Goal: Task Accomplishment & Management: Use online tool/utility

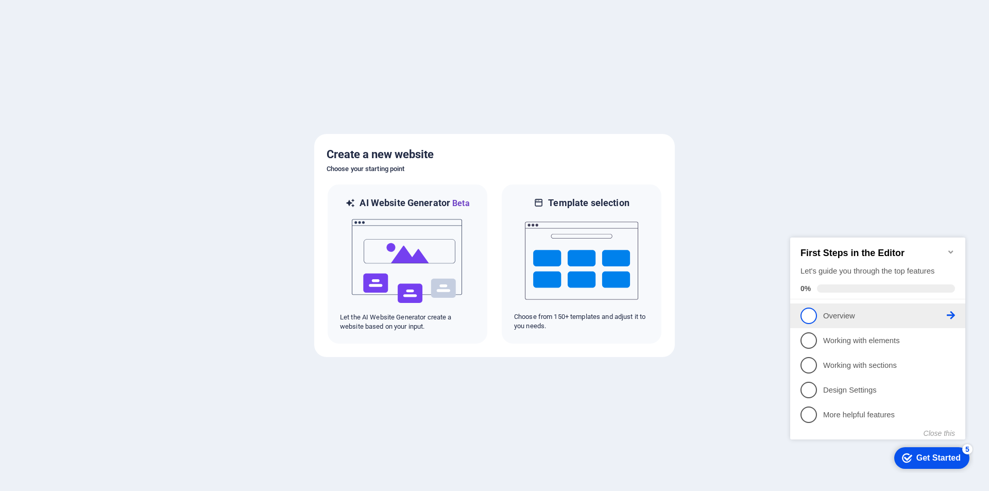
click at [809, 314] on span "1" at bounding box center [808, 315] width 16 height 16
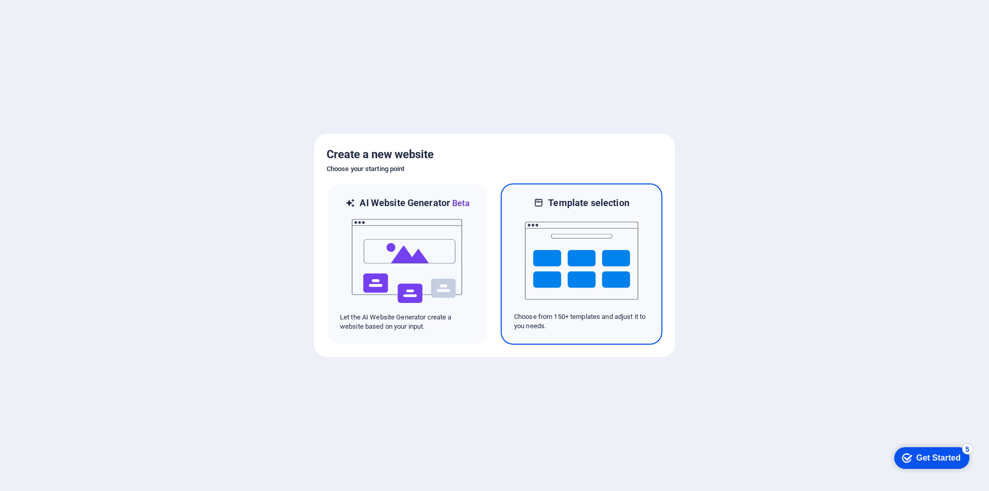
click at [554, 250] on img at bounding box center [581, 260] width 113 height 103
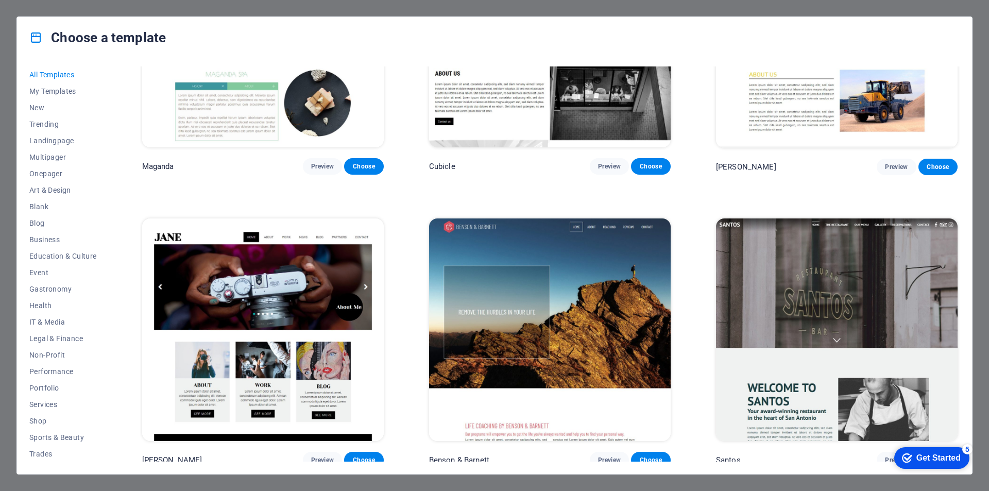
scroll to position [13956, 0]
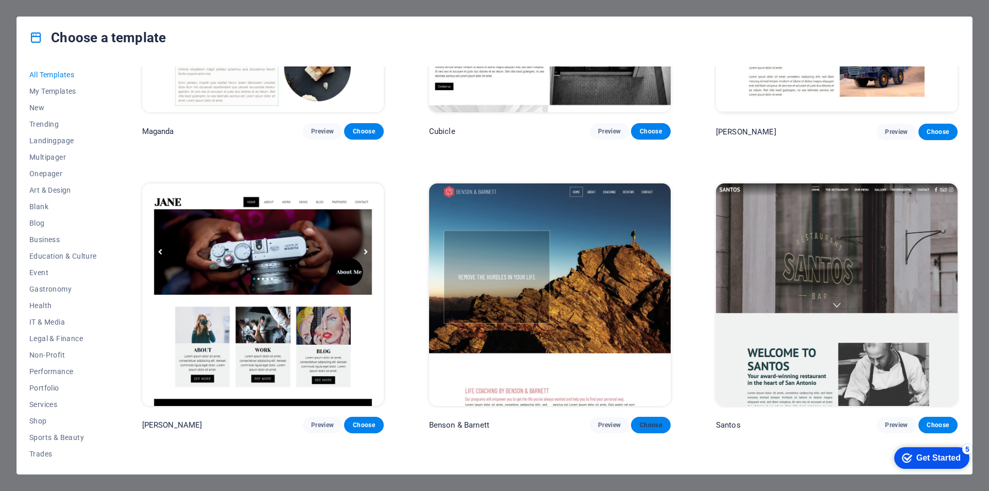
click at [643, 421] on span "Choose" at bounding box center [650, 425] width 23 height 8
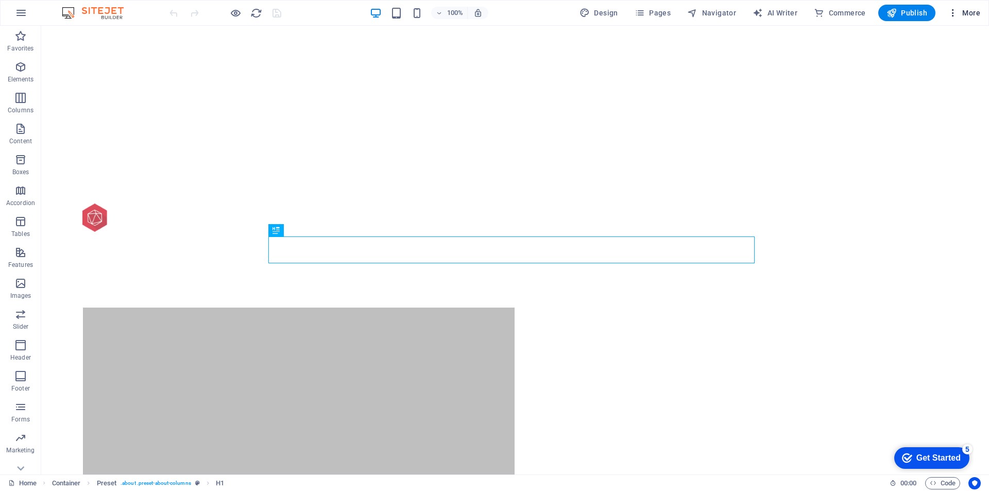
click at [972, 16] on span "More" at bounding box center [964, 13] width 32 height 10
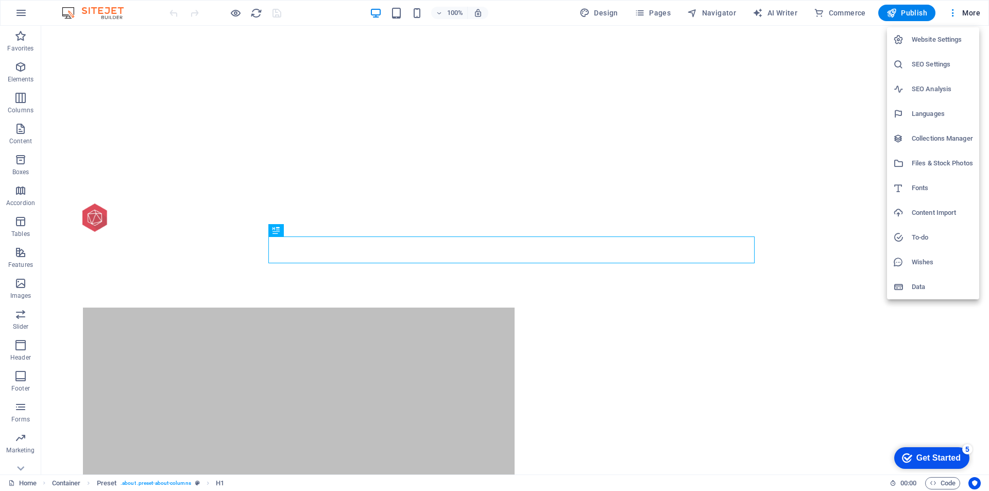
click at [971, 16] on div at bounding box center [494, 245] width 989 height 491
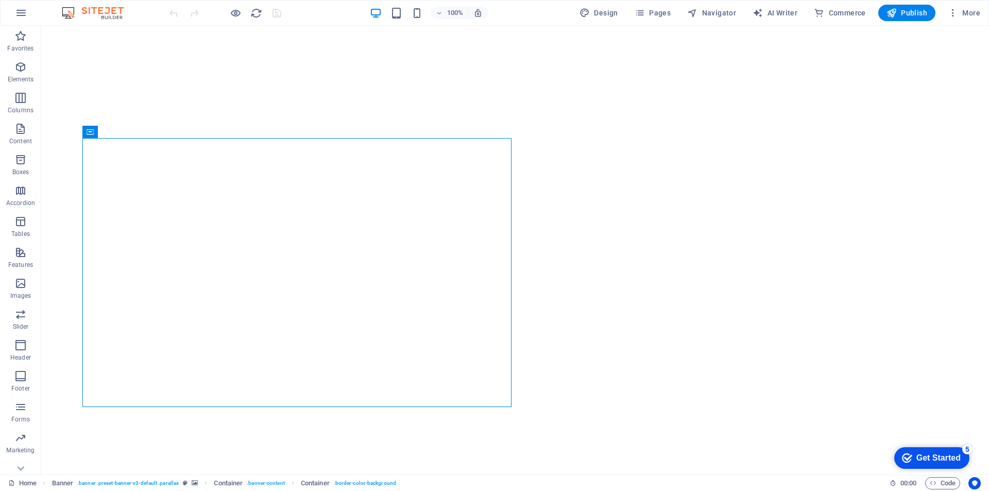
click at [930, 457] on div "Get Started" at bounding box center [938, 457] width 44 height 9
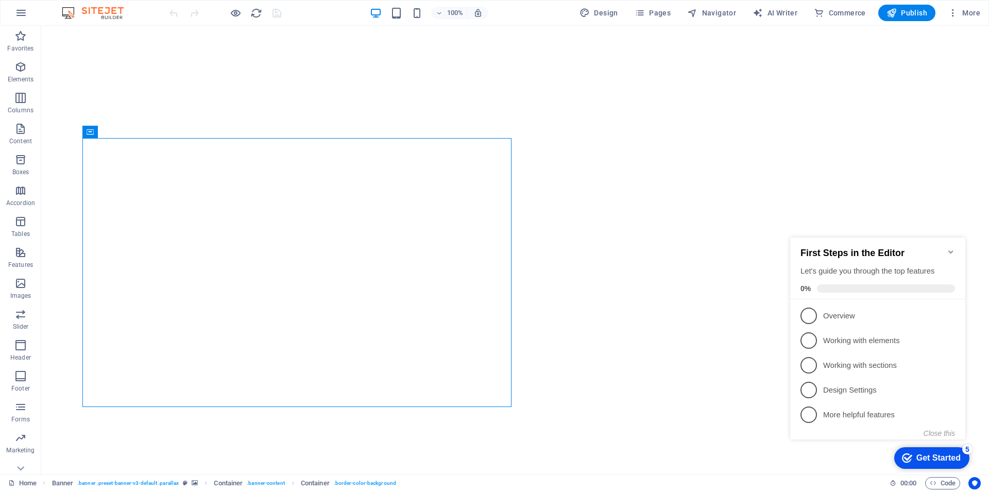
click at [949, 250] on icon "Minimize checklist" at bounding box center [950, 251] width 5 height 3
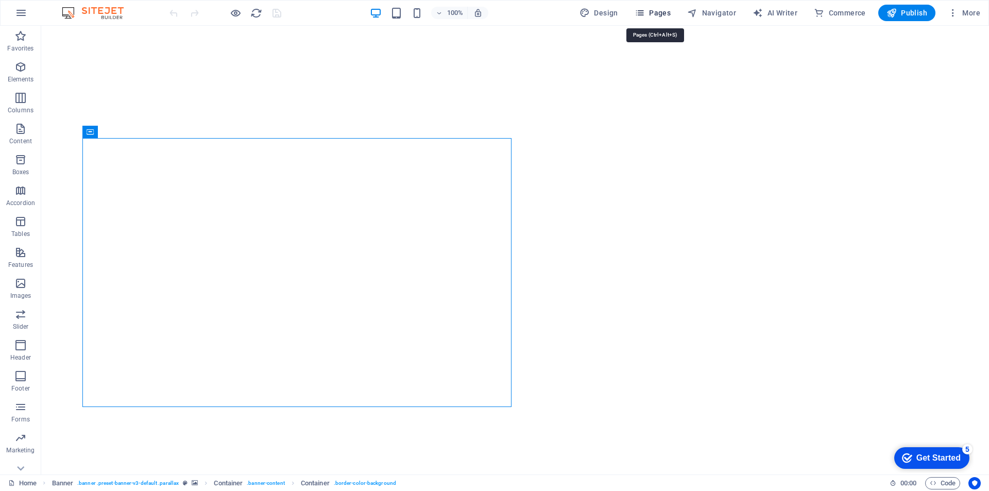
click at [658, 14] on span "Pages" at bounding box center [652, 13] width 36 height 10
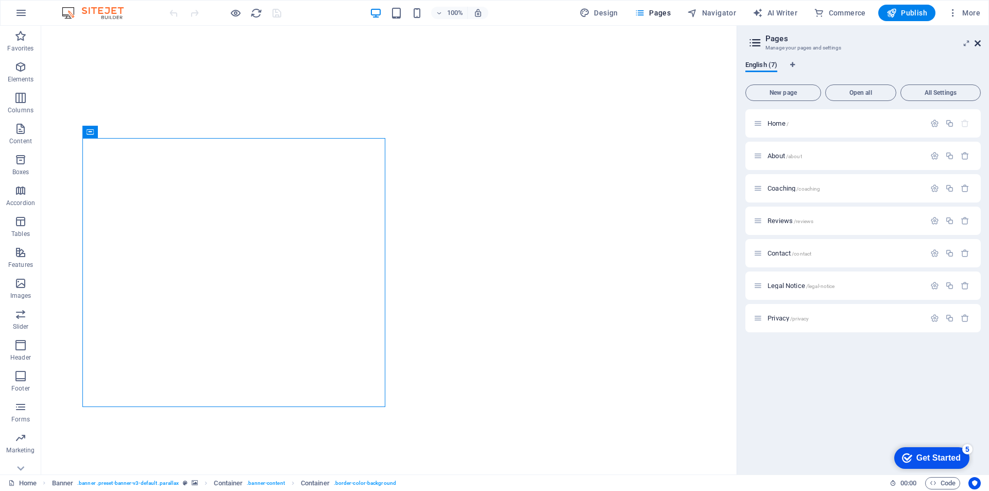
click at [977, 41] on icon at bounding box center [977, 43] width 6 height 8
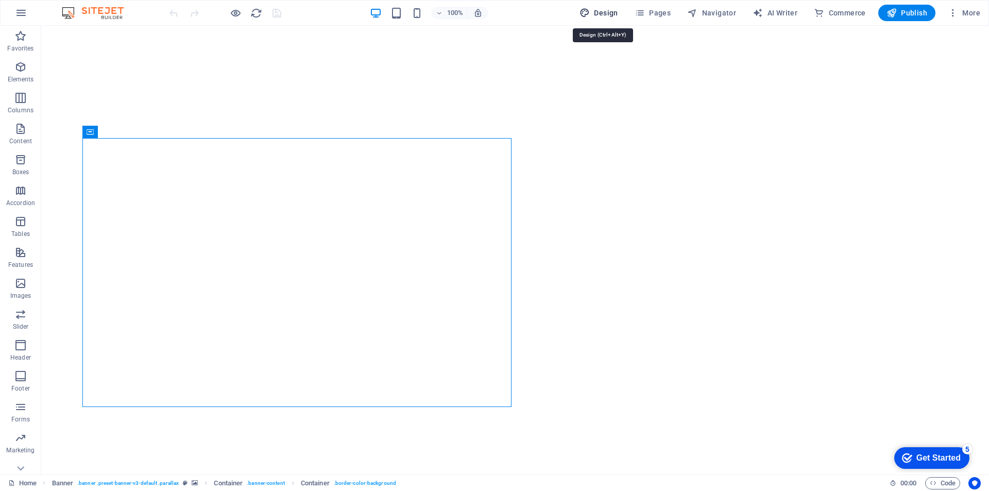
click at [613, 13] on span "Design" at bounding box center [598, 13] width 39 height 10
select select "px"
select select "300"
select select "px"
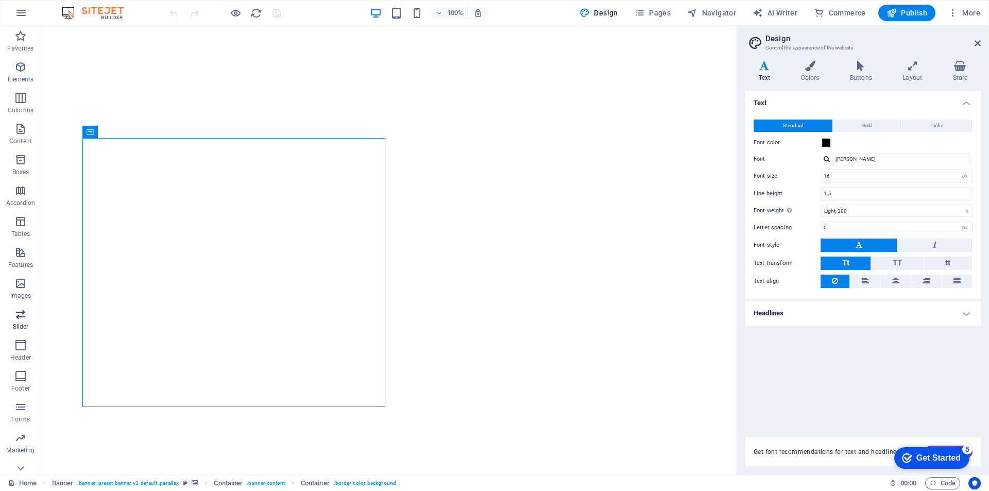
click at [15, 317] on icon "button" at bounding box center [20, 314] width 12 height 12
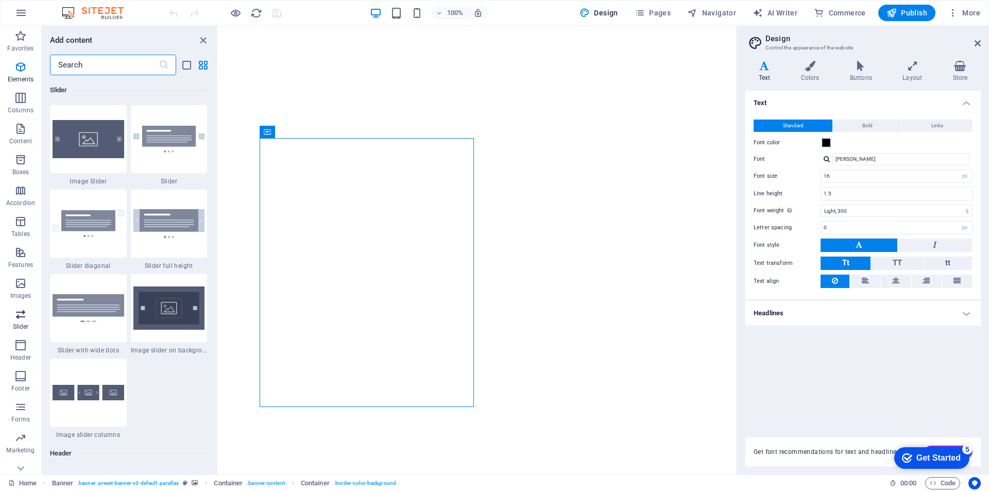
scroll to position [5838, 0]
click at [96, 233] on img at bounding box center [89, 223] width 72 height 27
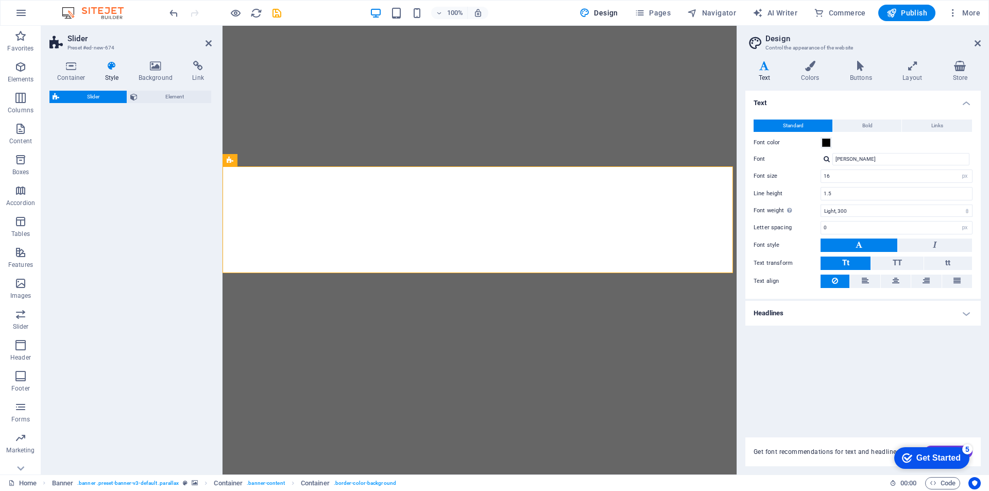
select select "rem"
select select "px"
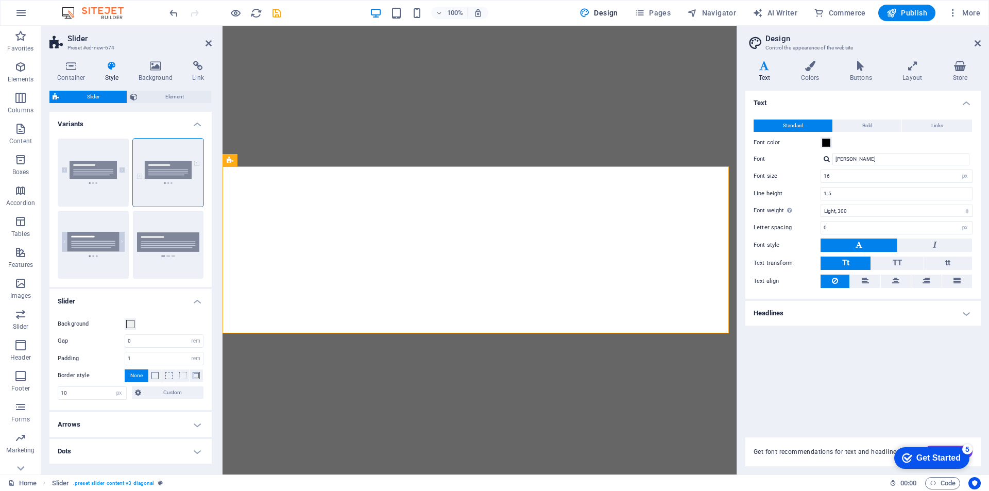
scroll to position [308, 0]
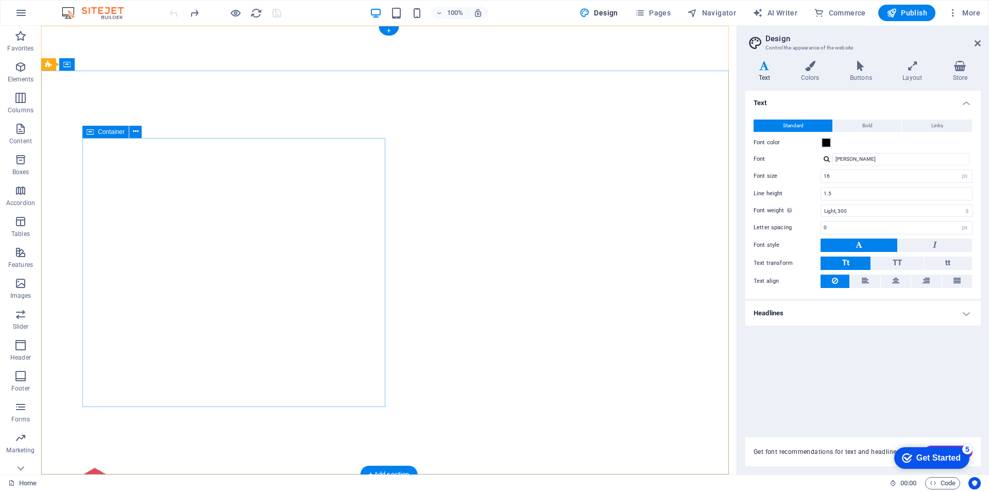
scroll to position [0, 0]
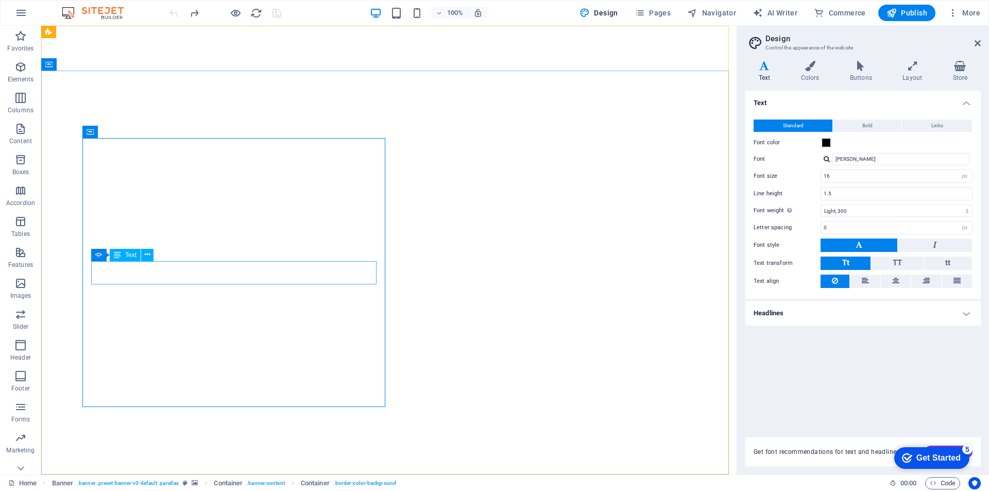
click at [132, 253] on span "Text" at bounding box center [130, 255] width 11 height 6
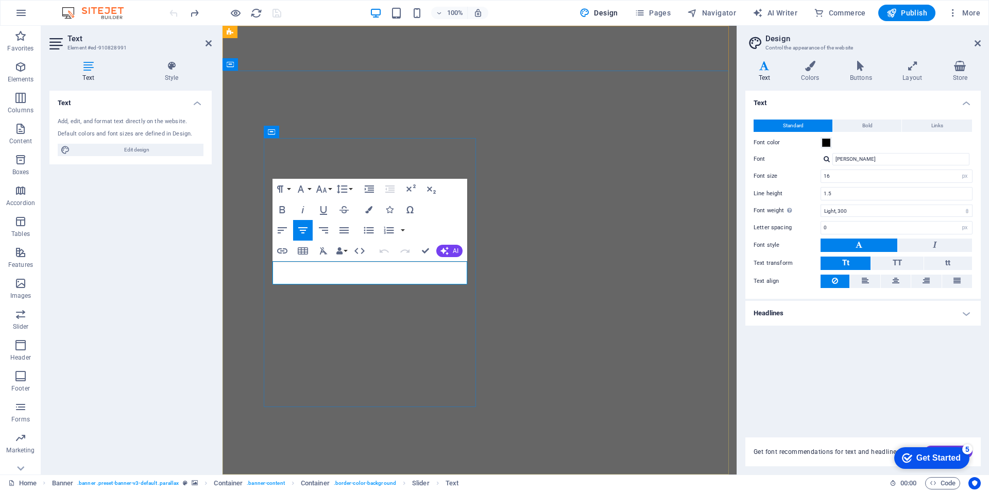
drag, startPoint x: 432, startPoint y: 272, endPoint x: 305, endPoint y: 273, distance: 126.2
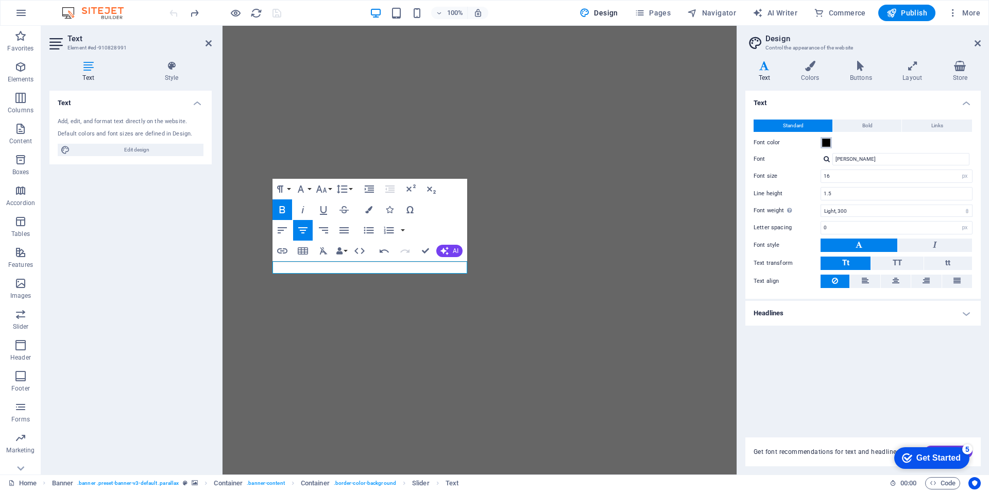
click at [827, 144] on span at bounding box center [826, 143] width 8 height 8
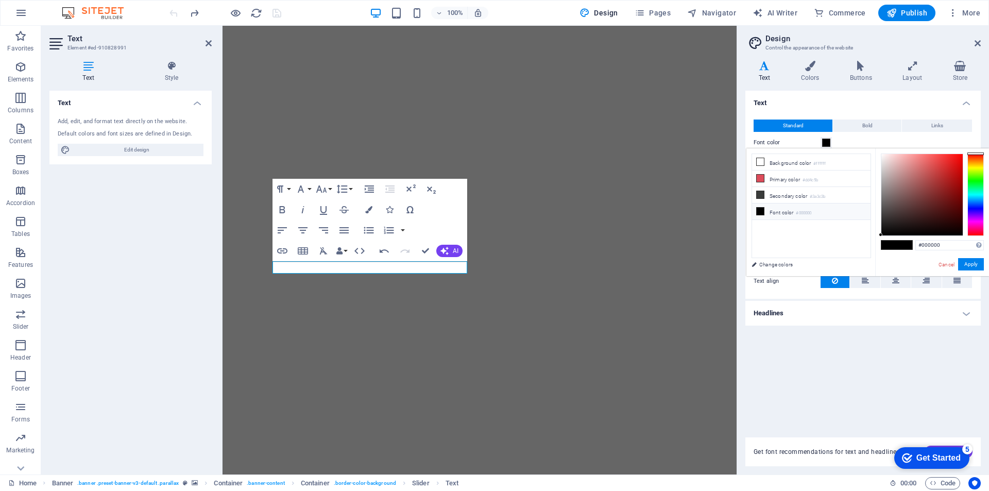
click at [977, 161] on div at bounding box center [975, 194] width 16 height 82
click at [931, 158] on div at bounding box center [921, 194] width 81 height 81
type input "#eeb877"
click at [921, 159] on div at bounding box center [921, 194] width 81 height 81
click at [976, 41] on icon at bounding box center [977, 43] width 6 height 8
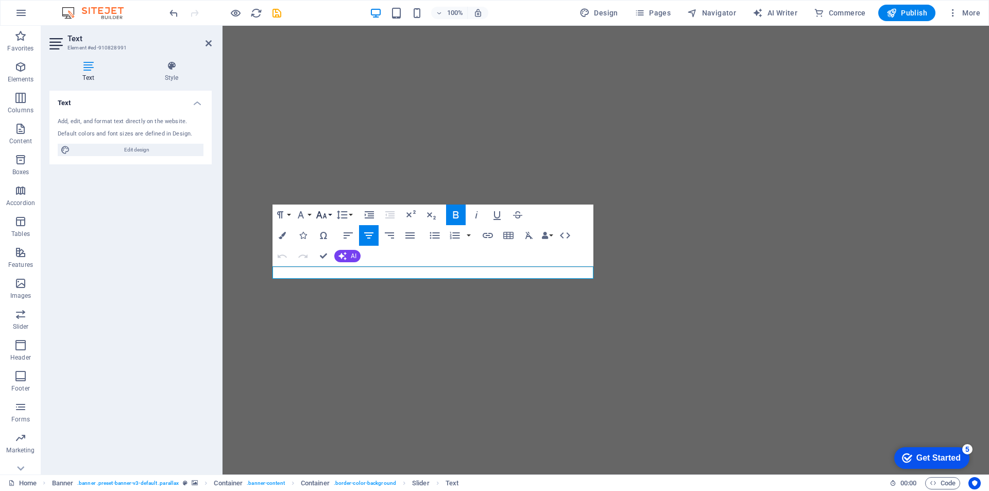
click at [329, 217] on button "Font Size" at bounding box center [324, 214] width 20 height 21
click at [335, 339] on link "24" at bounding box center [332, 342] width 37 height 15
click at [325, 212] on icon "button" at bounding box center [321, 215] width 12 height 12
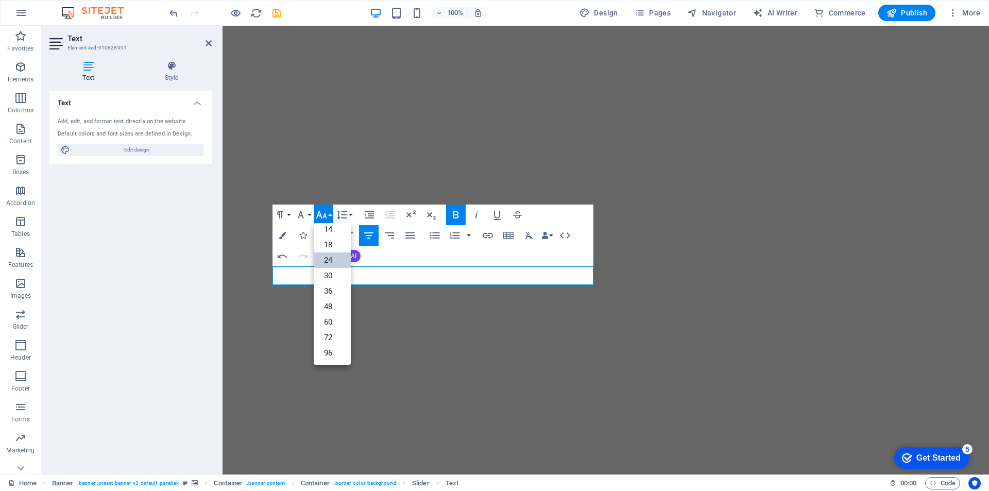
scroll to position [83, 0]
click at [333, 289] on link "36" at bounding box center [332, 290] width 37 height 15
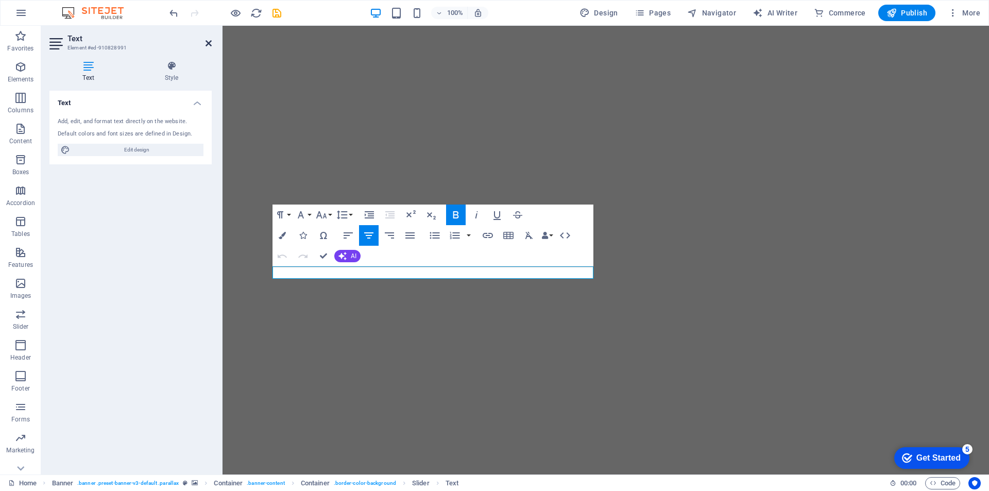
click at [209, 40] on icon at bounding box center [208, 43] width 6 height 8
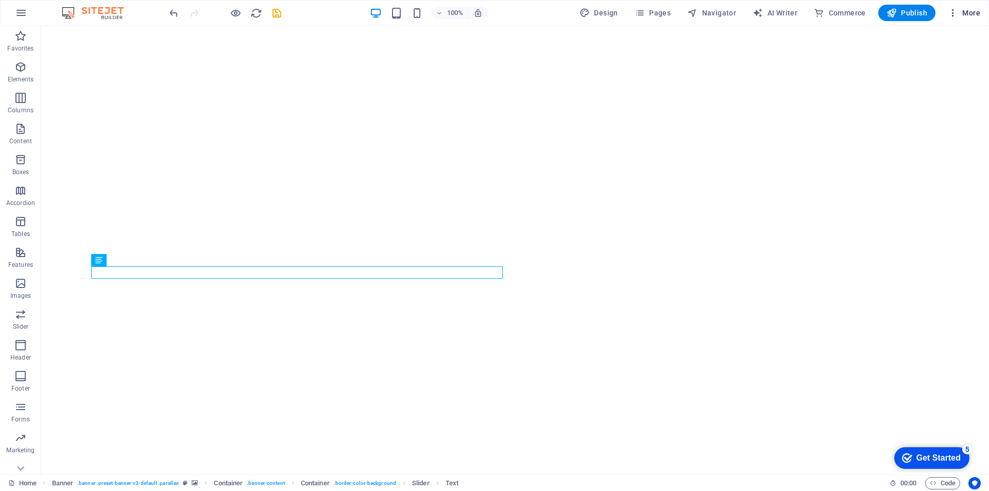
click at [974, 11] on span "More" at bounding box center [964, 13] width 32 height 10
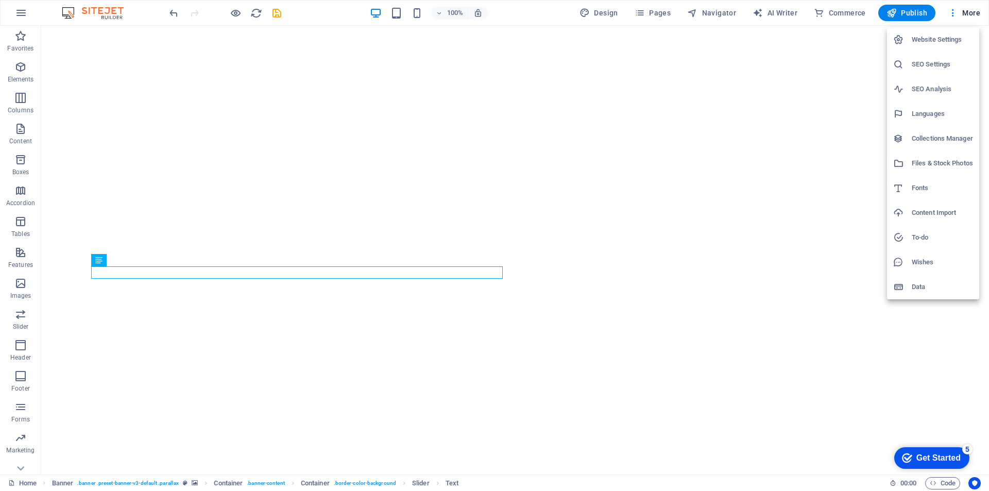
click at [173, 13] on div at bounding box center [494, 245] width 989 height 491
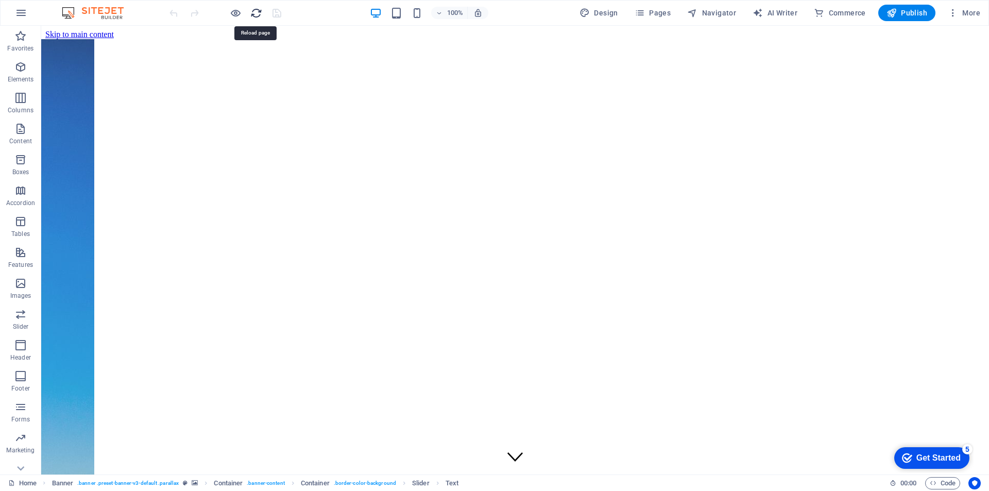
scroll to position [0, 0]
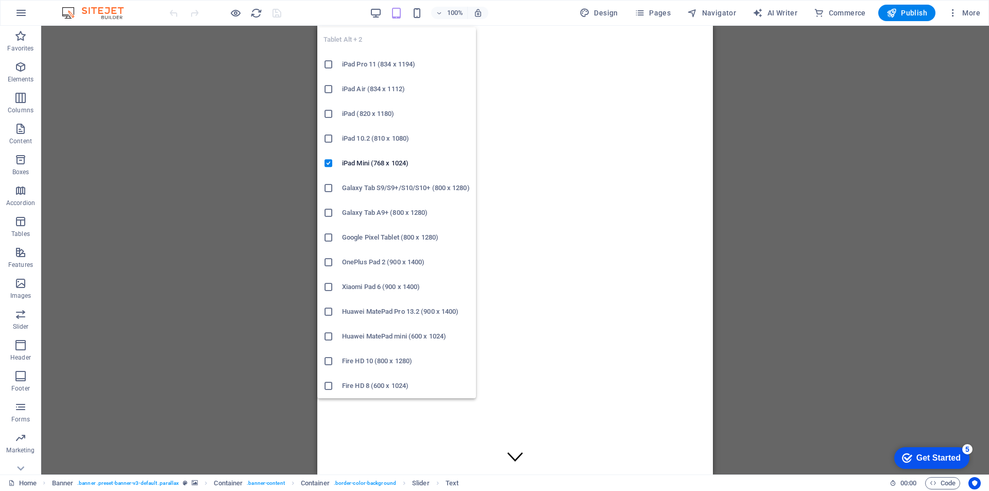
click at [361, 239] on h6 "Google Pixel Tablet (800 x 1280)" at bounding box center [406, 237] width 128 height 12
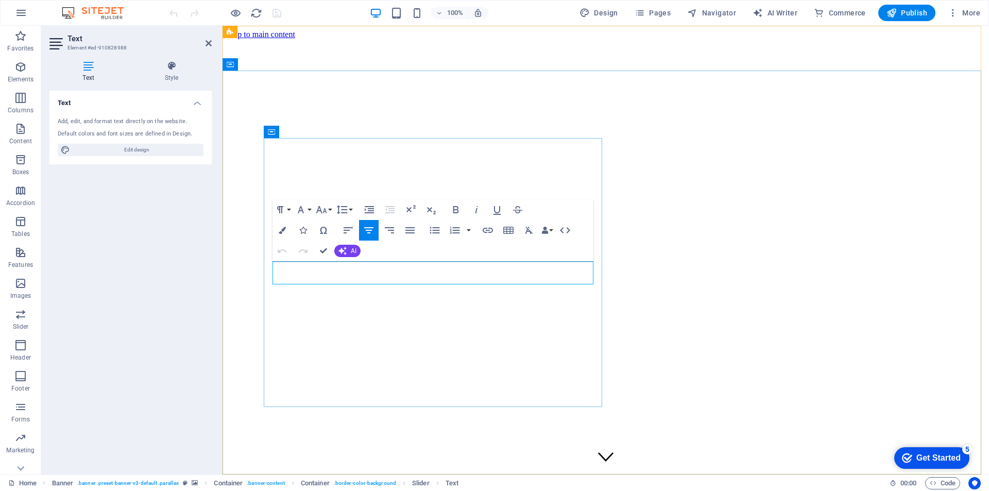
drag, startPoint x: 532, startPoint y: 272, endPoint x: 328, endPoint y: 271, distance: 203.9
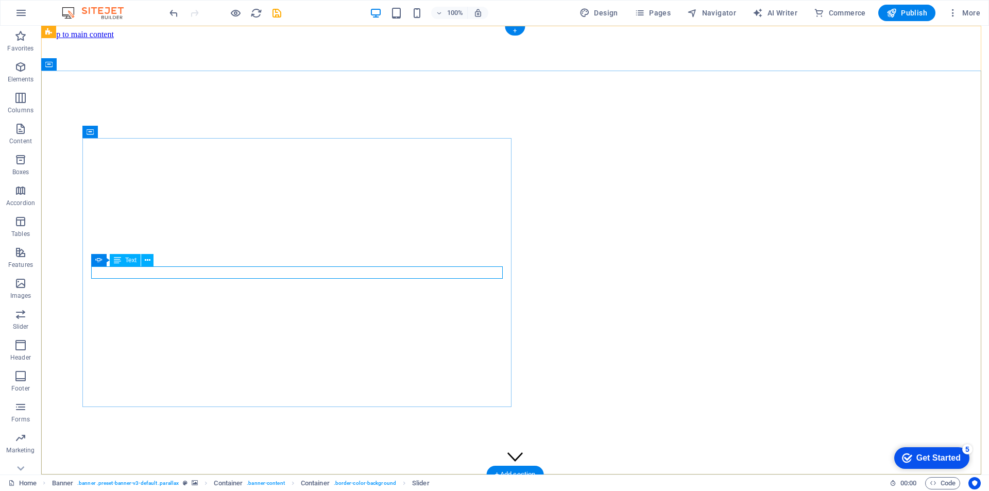
click at [97, 261] on icon at bounding box center [98, 260] width 7 height 12
click at [149, 260] on icon at bounding box center [148, 260] width 6 height 11
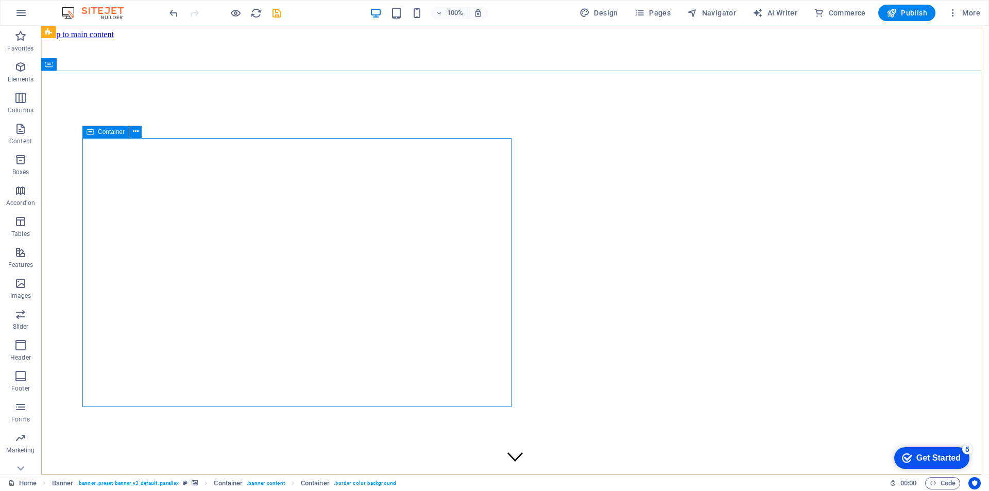
click at [91, 130] on icon at bounding box center [90, 132] width 7 height 12
select select "vh"
select select "%"
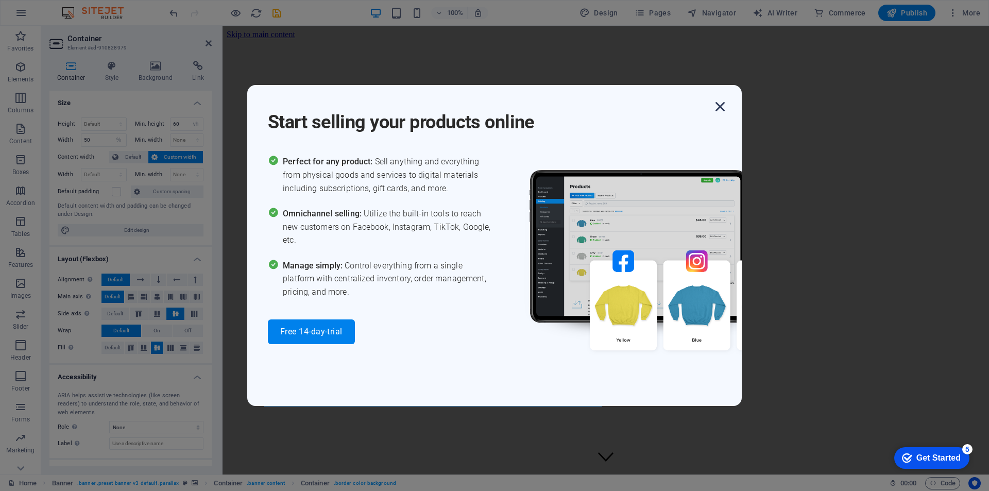
click at [719, 106] on icon "button" at bounding box center [720, 106] width 19 height 19
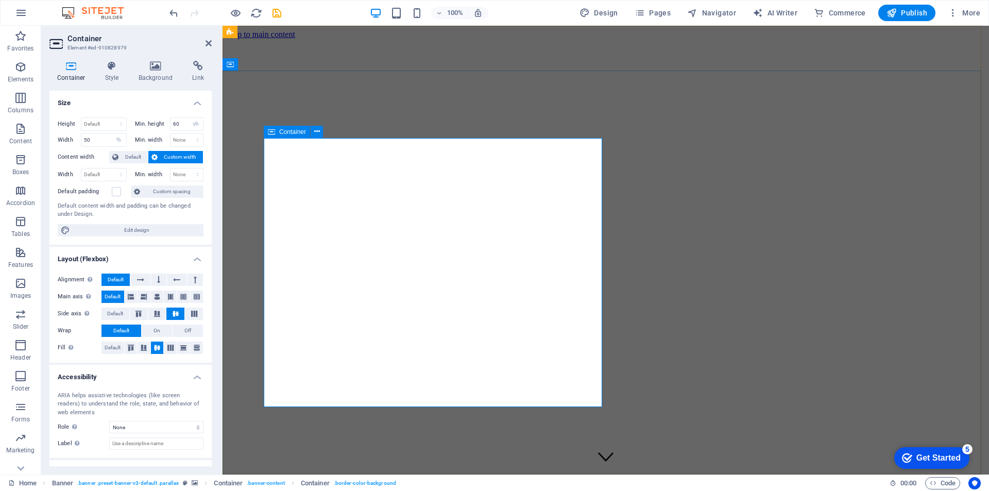
click at [316, 132] on icon at bounding box center [317, 131] width 6 height 11
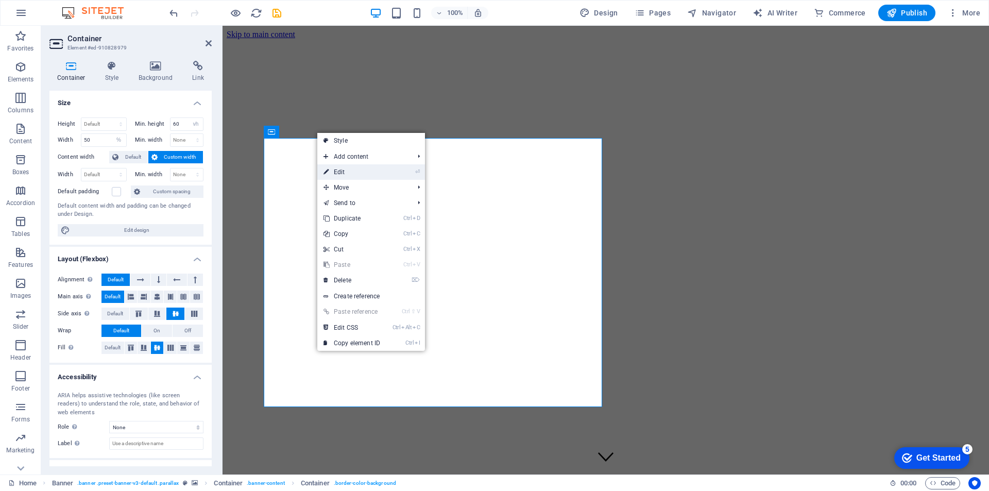
click at [344, 175] on link "⏎ Edit" at bounding box center [351, 171] width 69 height 15
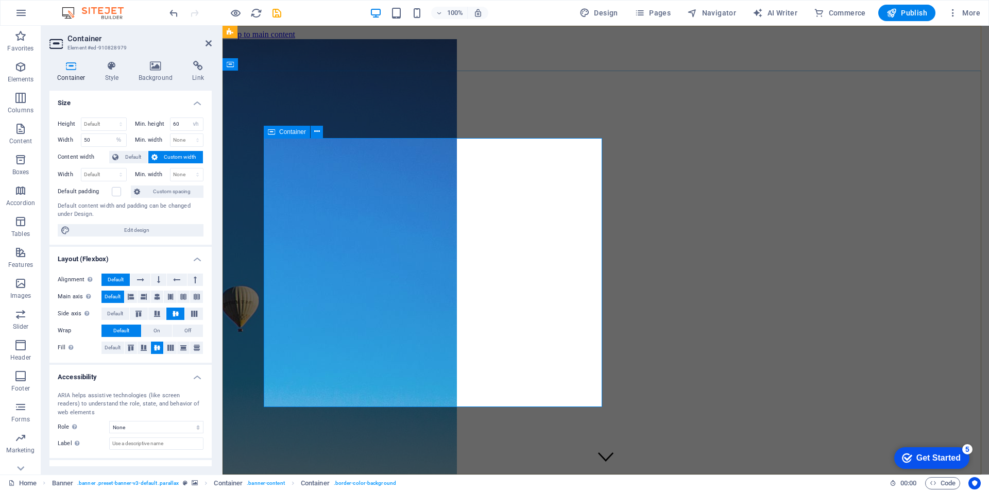
click at [271, 132] on icon at bounding box center [271, 132] width 7 height 12
click at [295, 133] on span "Container" at bounding box center [292, 132] width 27 height 6
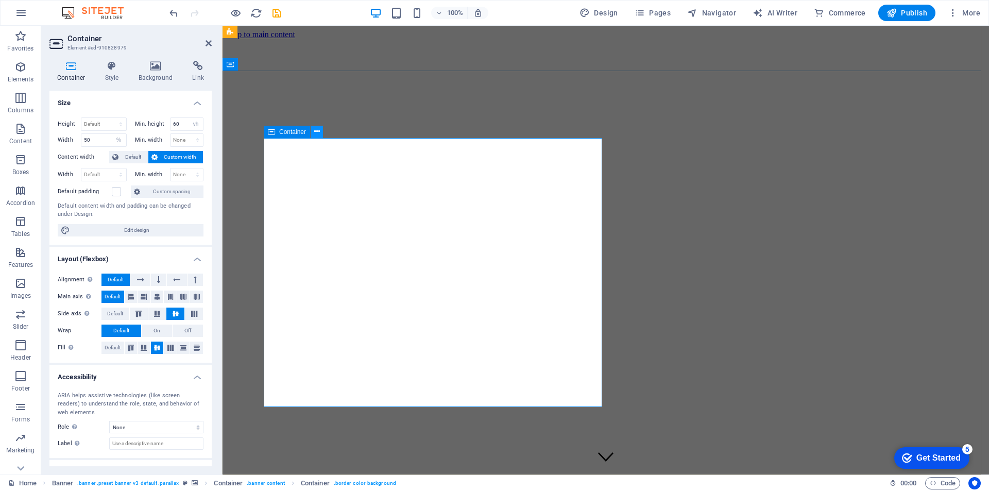
click at [317, 130] on icon at bounding box center [317, 131] width 6 height 11
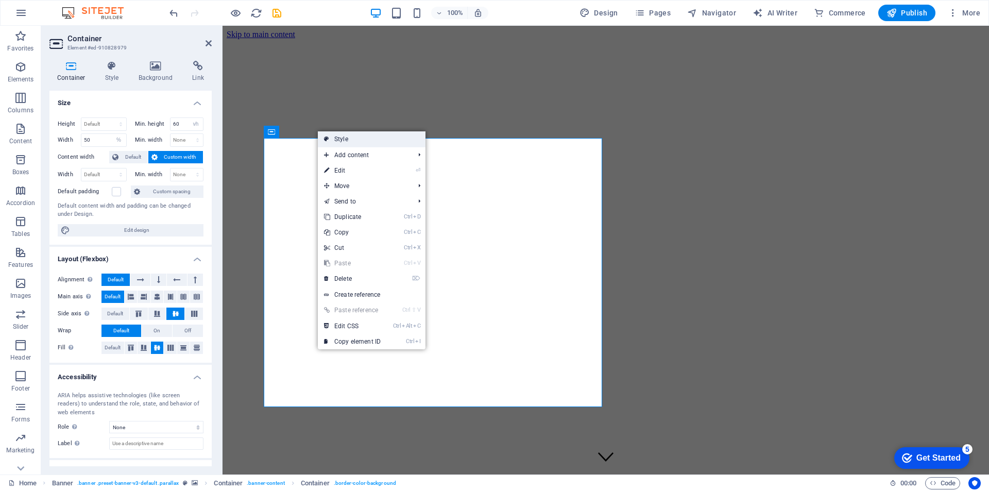
click at [353, 140] on link "Style" at bounding box center [372, 138] width 108 height 15
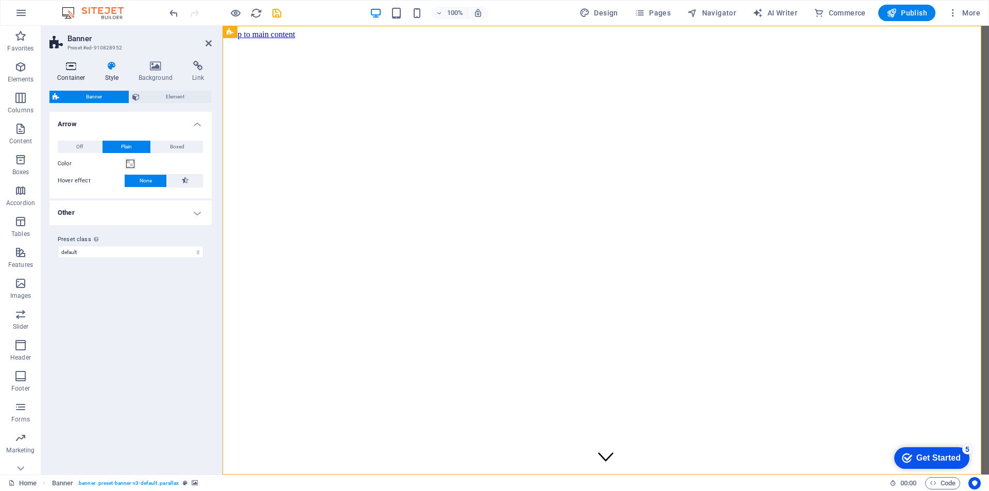
click at [73, 71] on icon at bounding box center [71, 66] width 44 height 10
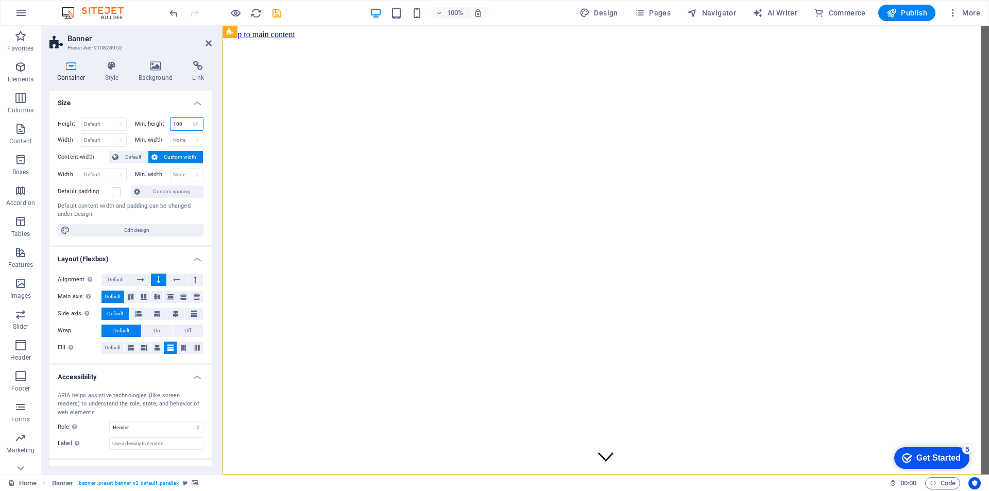
drag, startPoint x: 183, startPoint y: 125, endPoint x: 166, endPoint y: 125, distance: 17.0
click at [166, 125] on div "Min. height 100 None px rem % vh vw" at bounding box center [169, 123] width 69 height 13
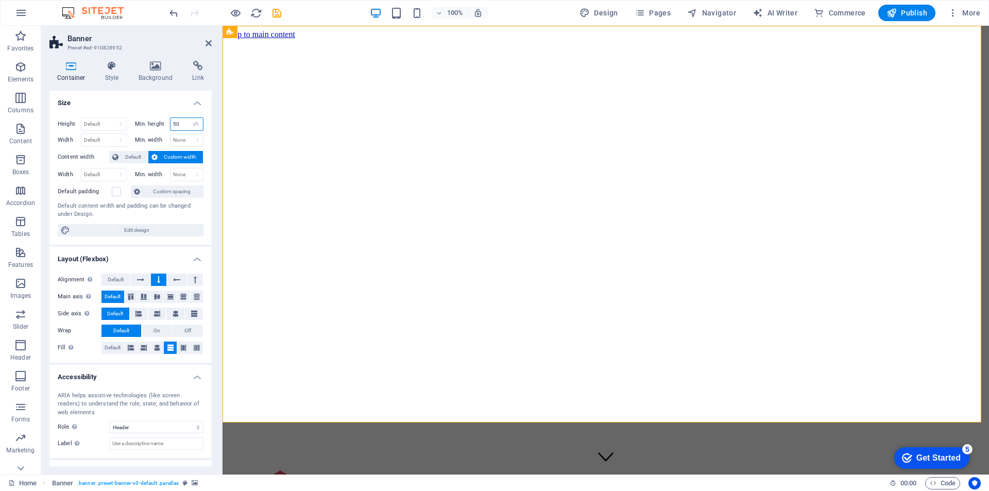
type input "50"
click at [110, 216] on div "Default content width and padding can be changed under Design." at bounding box center [131, 210] width 146 height 17
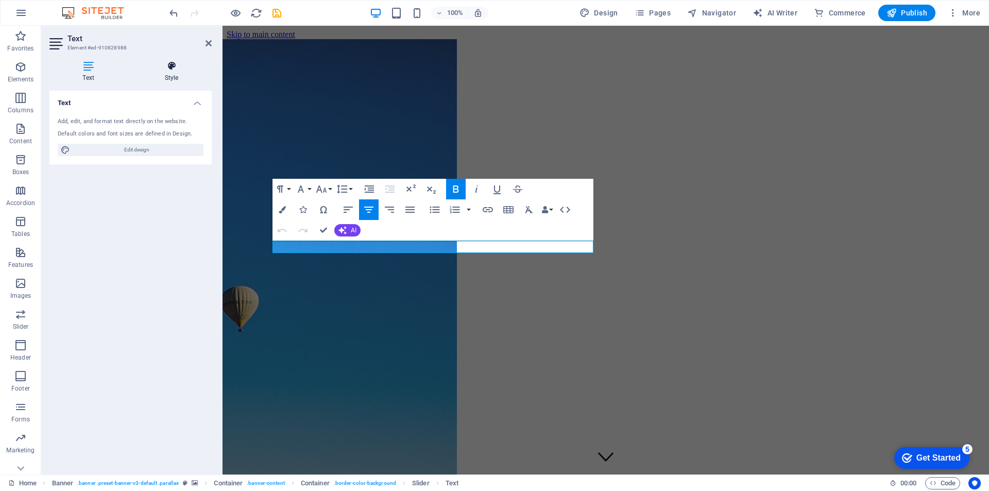
click at [171, 67] on icon at bounding box center [171, 66] width 80 height 10
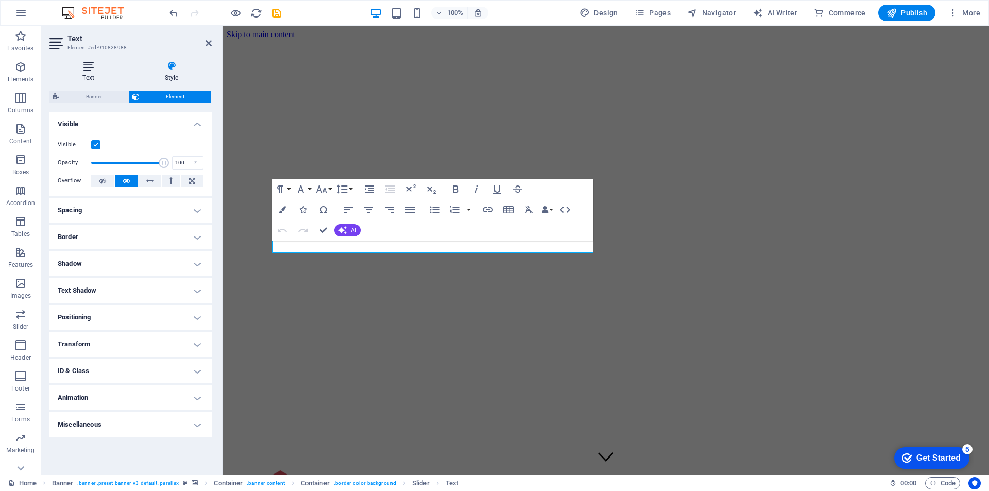
click at [90, 69] on icon at bounding box center [88, 66] width 78 height 10
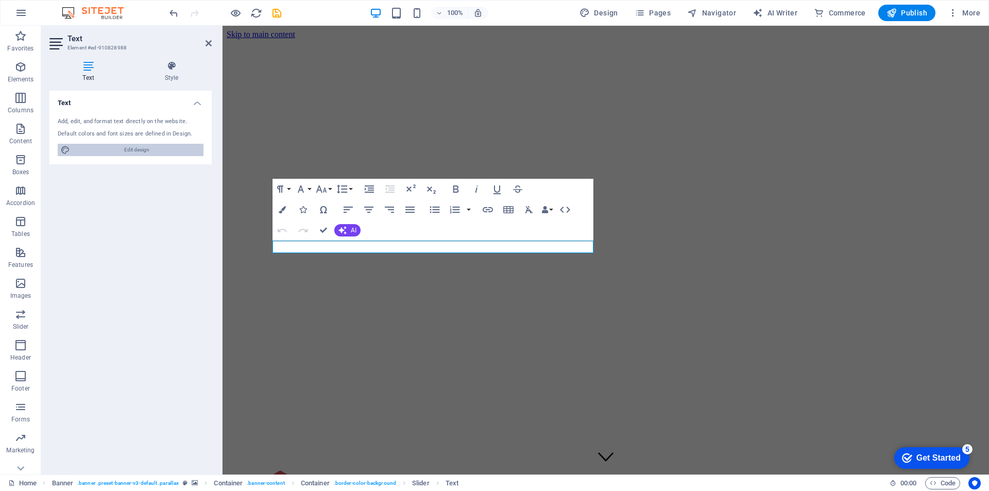
click at [133, 151] on span "Edit design" at bounding box center [136, 150] width 127 height 12
select select "px"
select select "300"
select select "px"
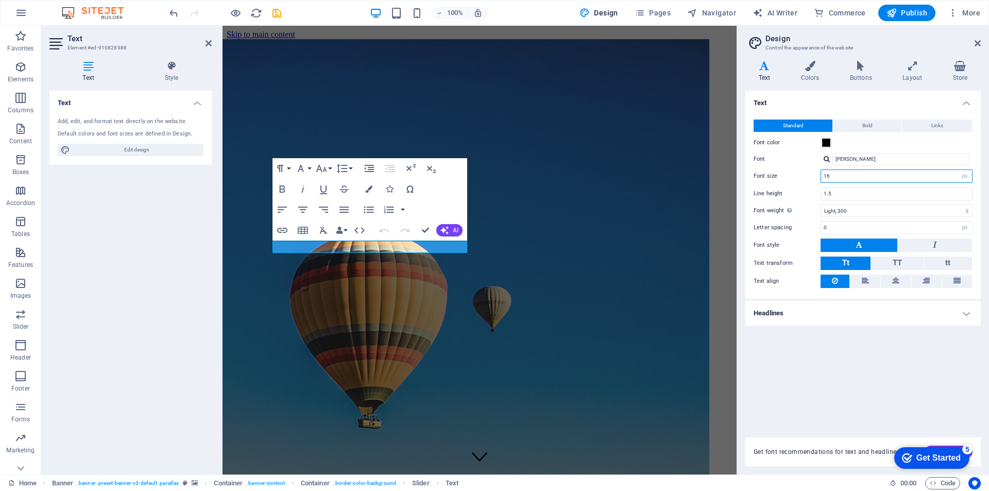
click at [952, 178] on input "16" at bounding box center [896, 176] width 151 height 12
click at [965, 174] on select "rem px" at bounding box center [964, 176] width 14 height 12
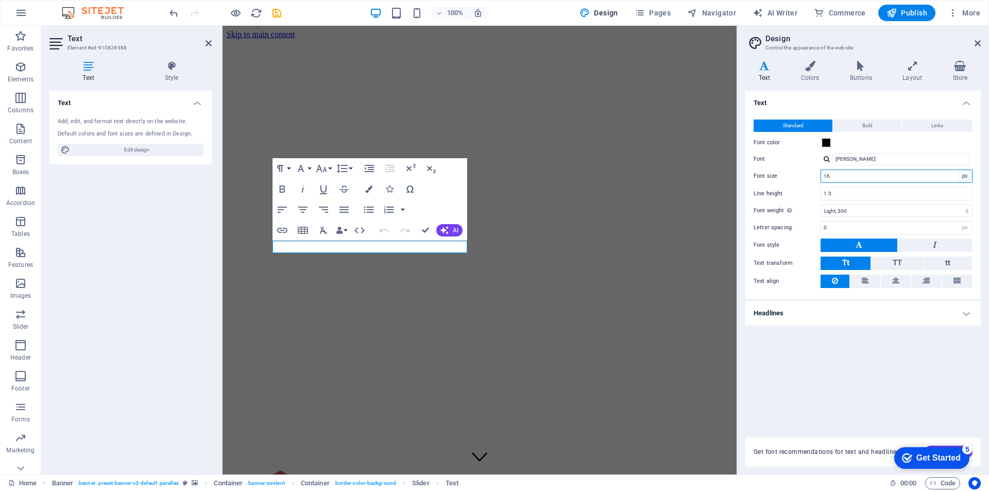
click at [965, 174] on select "rem px" at bounding box center [964, 176] width 14 height 12
drag, startPoint x: 834, startPoint y: 177, endPoint x: 815, endPoint y: 179, distance: 19.7
click at [815, 179] on div "Font size 16 rem px" at bounding box center [862, 175] width 219 height 13
type input "30"
click at [828, 139] on span at bounding box center [826, 143] width 8 height 8
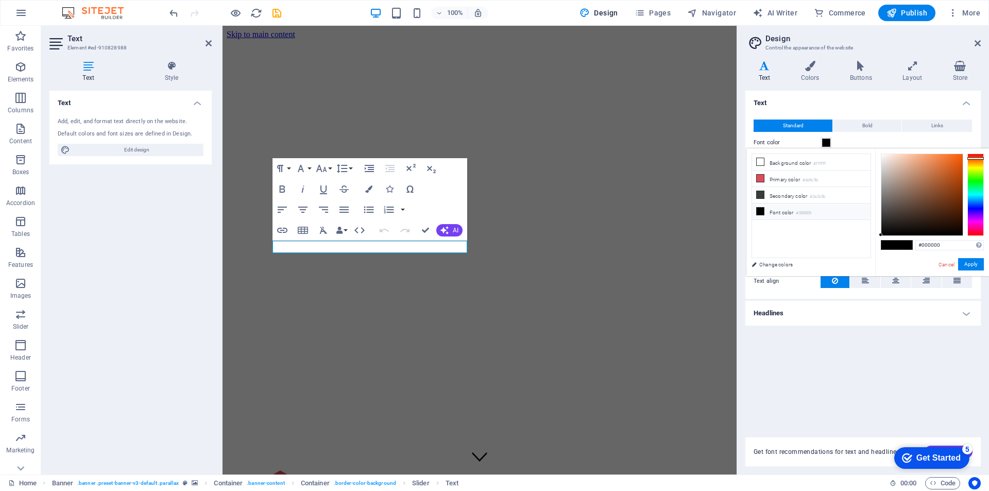
click at [976, 158] on div at bounding box center [975, 194] width 16 height 82
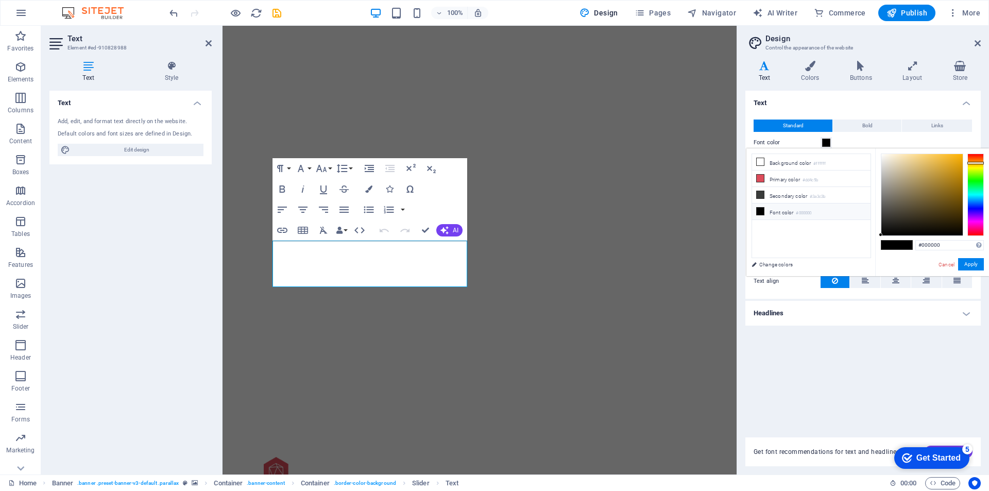
click at [977, 163] on div at bounding box center [975, 194] width 16 height 82
type input "#eec25a"
click at [931, 159] on div at bounding box center [921, 194] width 81 height 81
click at [971, 263] on button "Apply" at bounding box center [971, 264] width 26 height 12
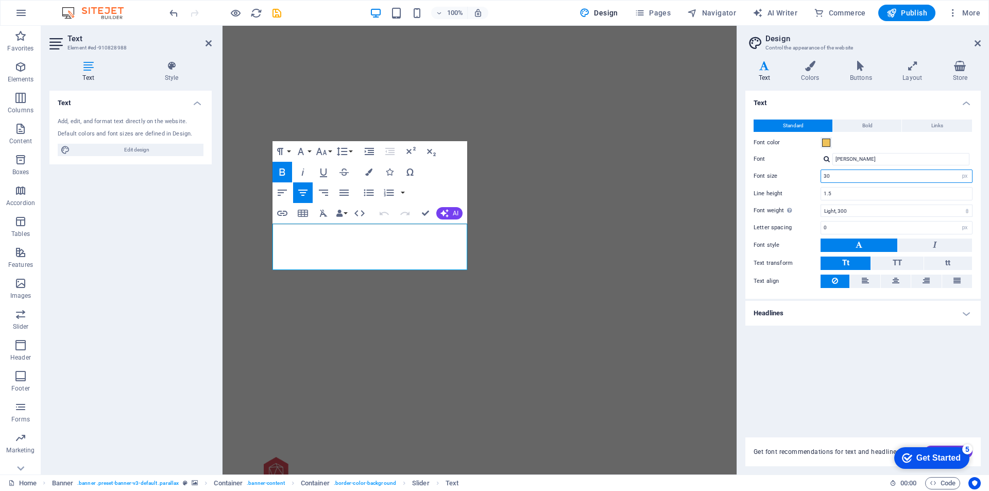
drag, startPoint x: 847, startPoint y: 174, endPoint x: 815, endPoint y: 176, distance: 32.0
click at [815, 176] on div "Font size 30 rem px" at bounding box center [862, 175] width 219 height 13
type input "50"
click at [858, 377] on div "Text Standard Bold Links Font color Font Barlow Font size 50 rem px Line height…" at bounding box center [862, 258] width 235 height 334
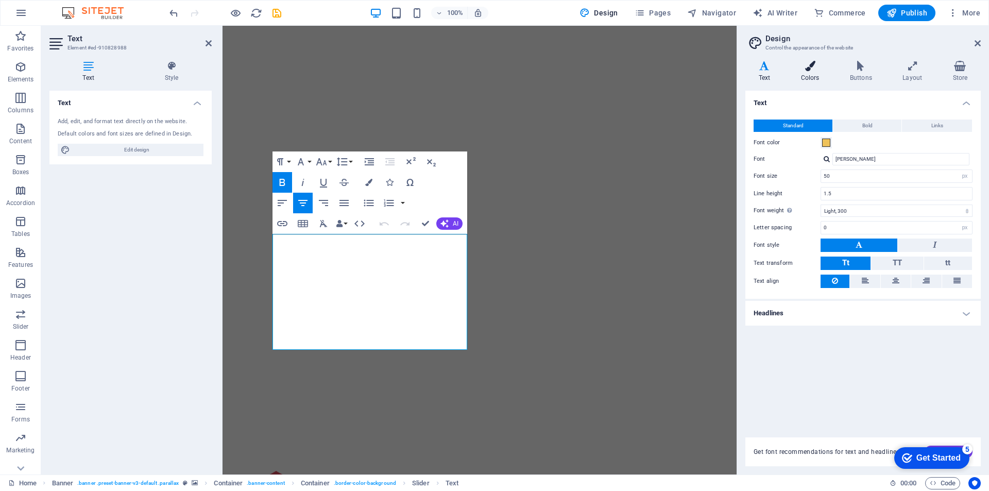
click at [812, 65] on icon at bounding box center [809, 66] width 45 height 10
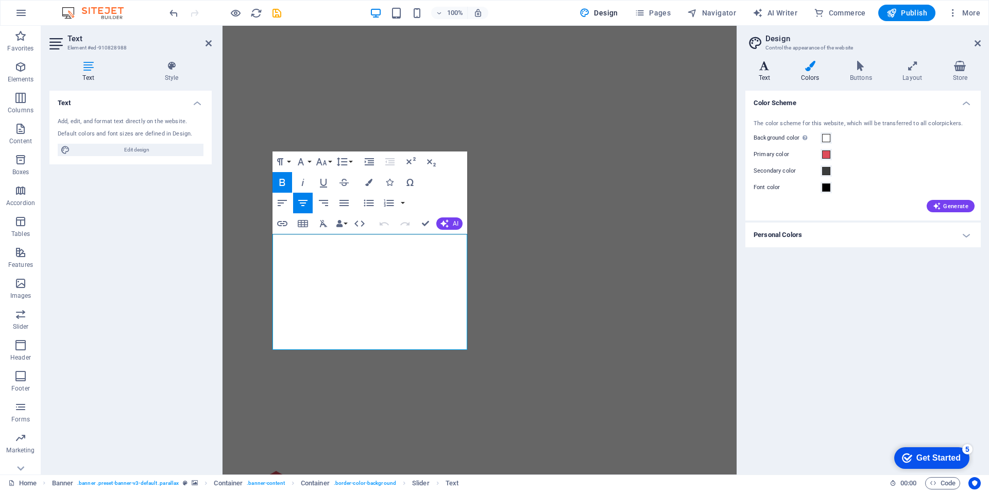
click at [768, 70] on icon at bounding box center [764, 66] width 38 height 10
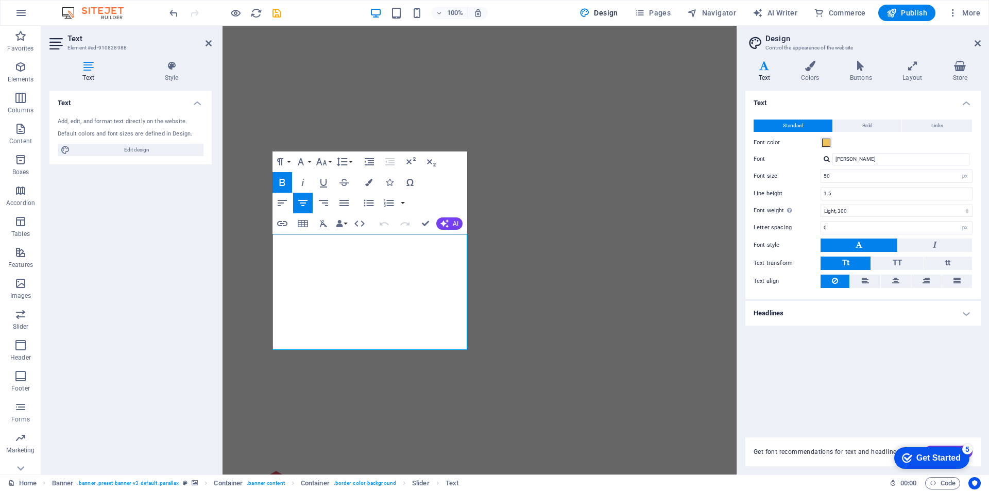
click at [967, 313] on h4 "Headlines" at bounding box center [862, 313] width 235 height 25
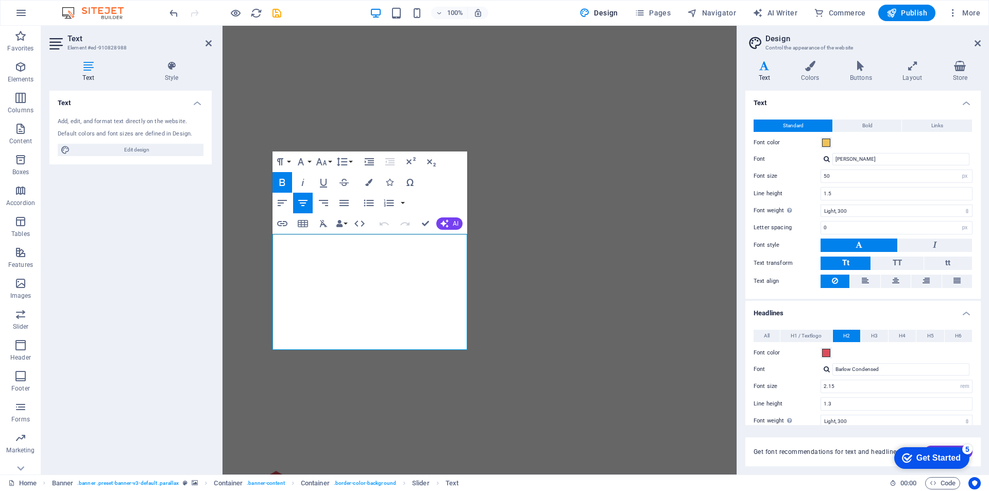
click at [961, 314] on h4 "Headlines" at bounding box center [862, 310] width 235 height 19
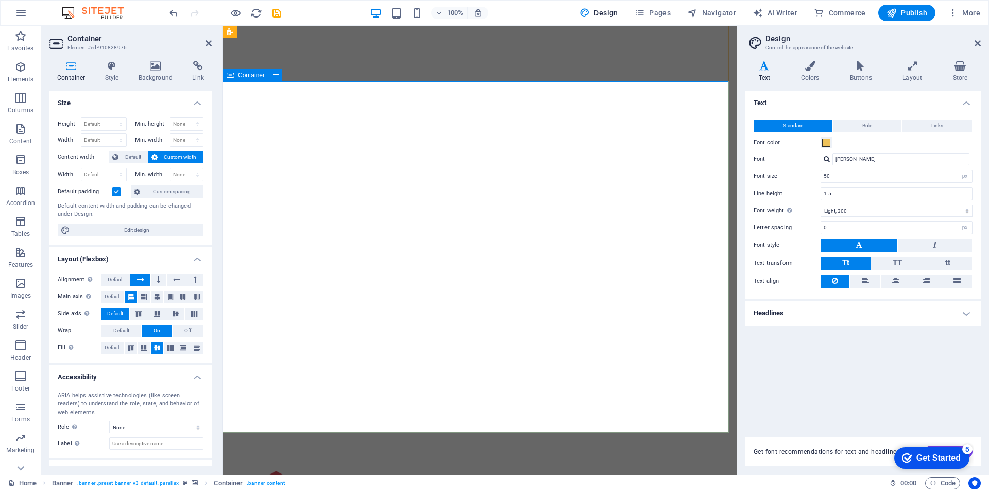
click at [275, 75] on icon at bounding box center [276, 75] width 6 height 11
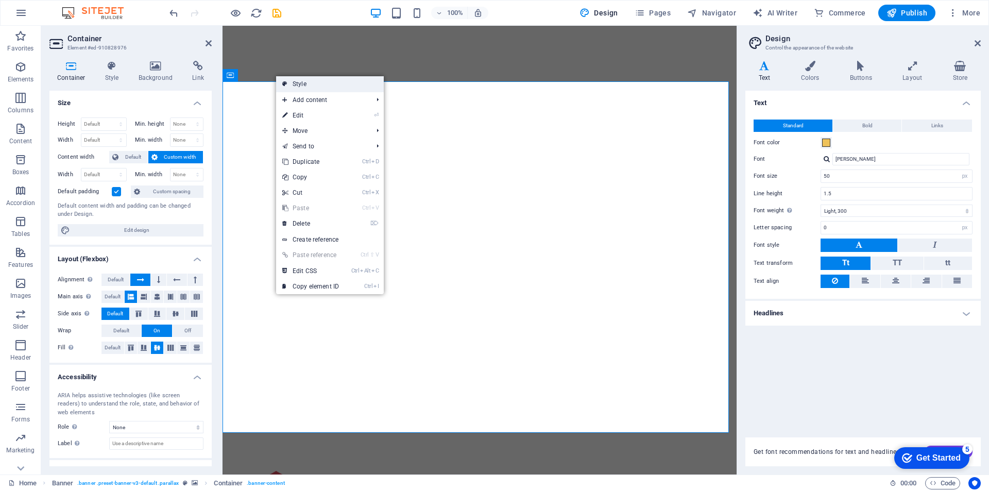
drag, startPoint x: 291, startPoint y: 84, endPoint x: 69, endPoint y: 59, distance: 223.4
click at [291, 84] on link "Style" at bounding box center [330, 83] width 108 height 15
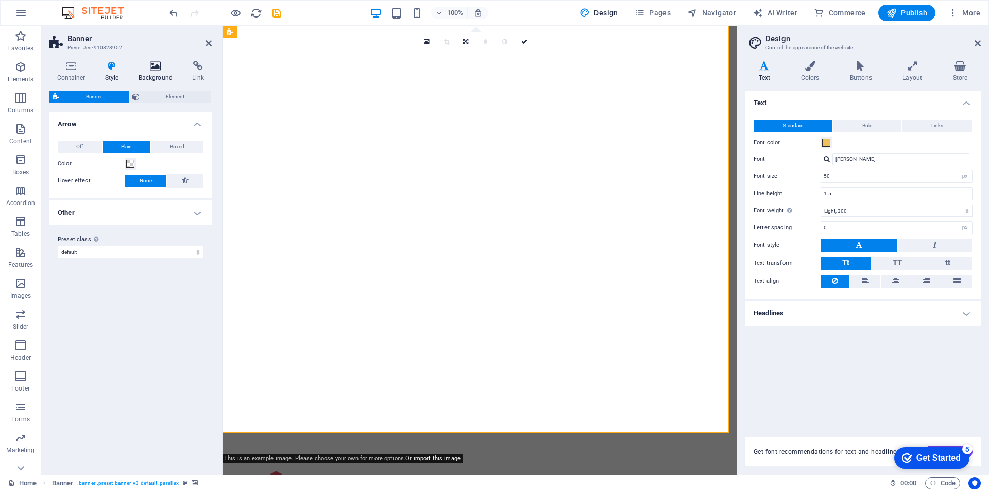
click at [157, 66] on icon at bounding box center [156, 66] width 50 height 10
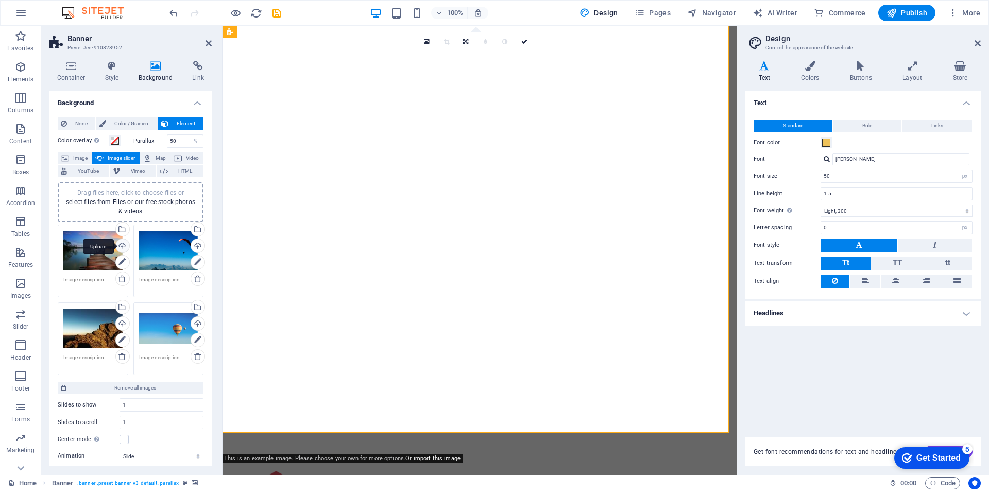
click at [120, 247] on div "Upload" at bounding box center [121, 246] width 15 height 15
click at [194, 244] on div "Upload" at bounding box center [196, 246] width 15 height 15
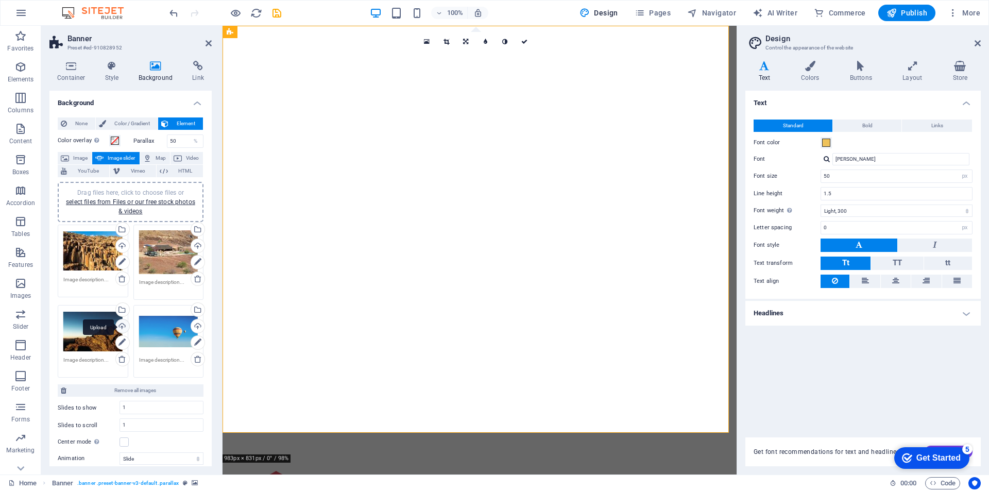
click at [121, 325] on div "Upload" at bounding box center [121, 326] width 15 height 15
click at [195, 325] on div "Upload" at bounding box center [196, 326] width 15 height 15
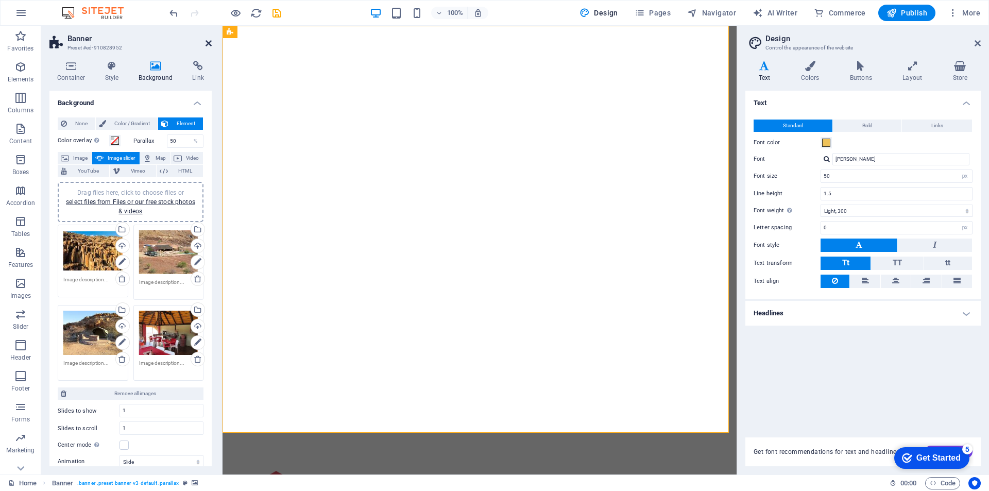
click at [208, 42] on icon at bounding box center [208, 43] width 6 height 8
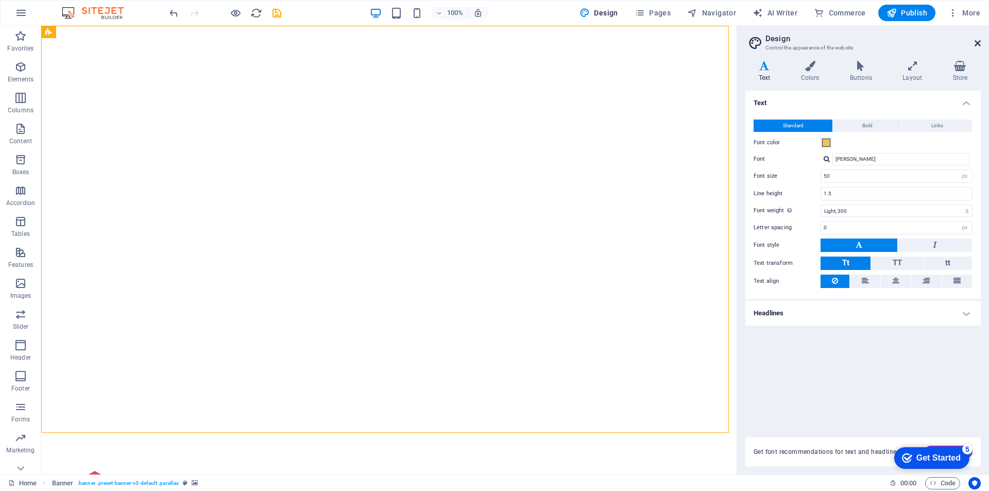
click at [979, 45] on icon at bounding box center [977, 43] width 6 height 8
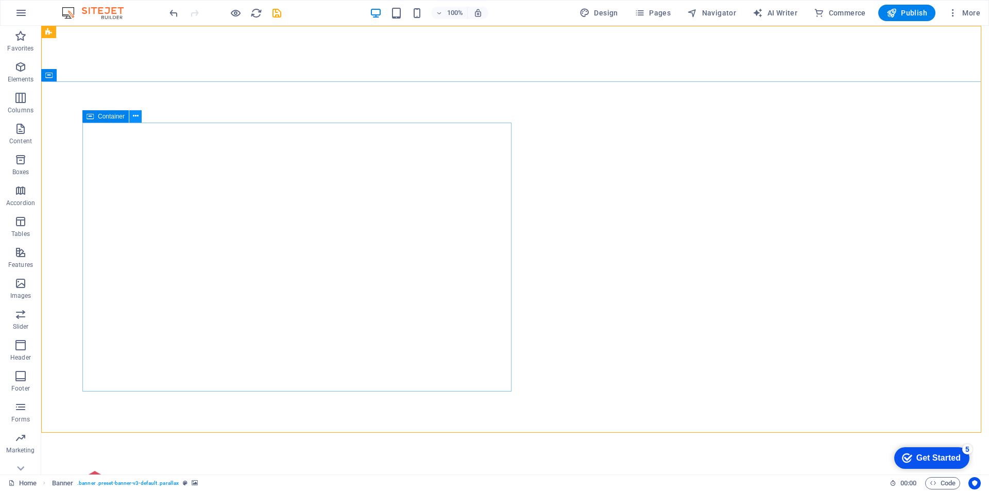
click at [133, 116] on icon at bounding box center [136, 116] width 6 height 11
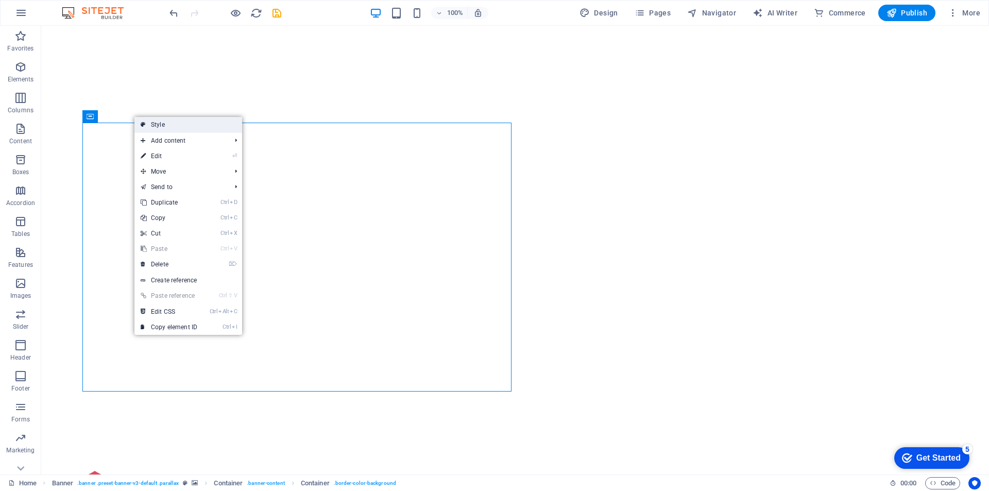
click at [157, 127] on link "Style" at bounding box center [188, 124] width 108 height 15
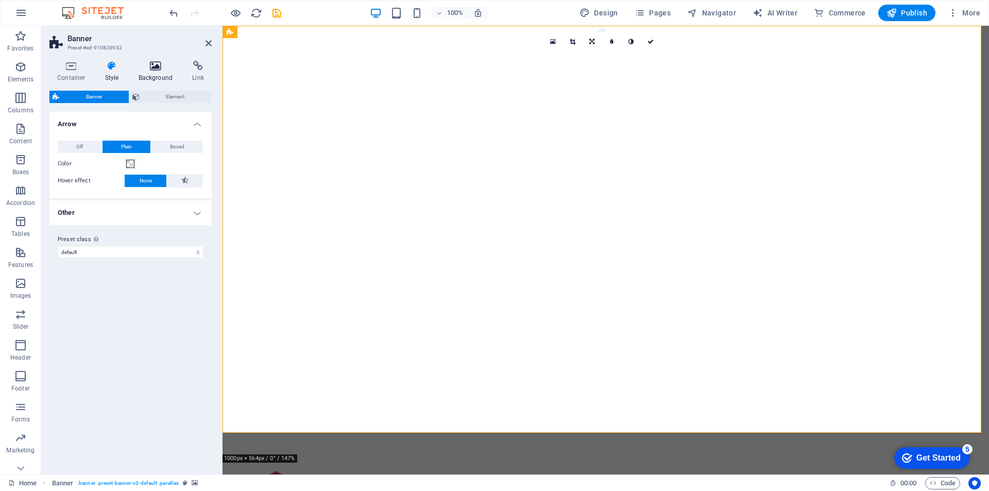
click at [150, 68] on icon at bounding box center [156, 66] width 50 height 10
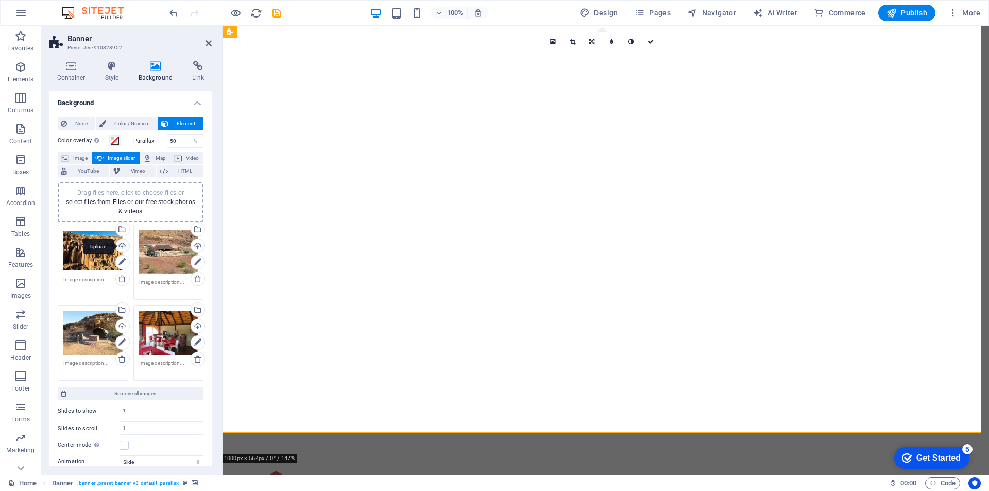
click at [121, 247] on div "Upload" at bounding box center [121, 246] width 15 height 15
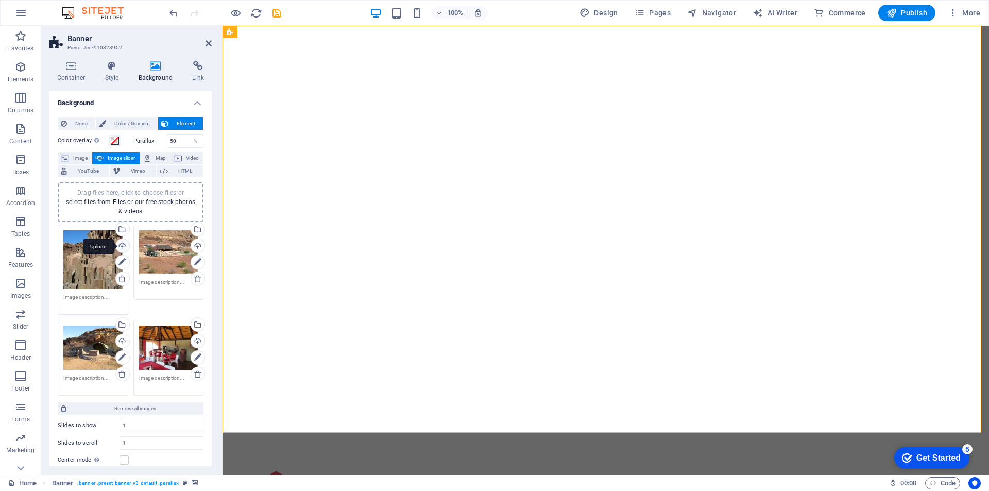
click at [120, 246] on div "Upload" at bounding box center [121, 246] width 15 height 15
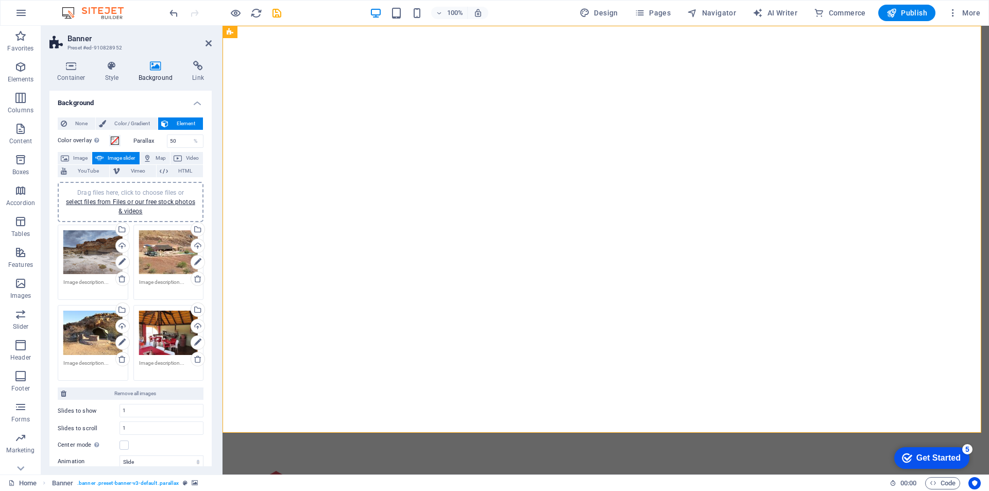
click at [75, 257] on div "Drag files here, click to choose files or select files from Files or our free s…" at bounding box center [92, 252] width 59 height 44
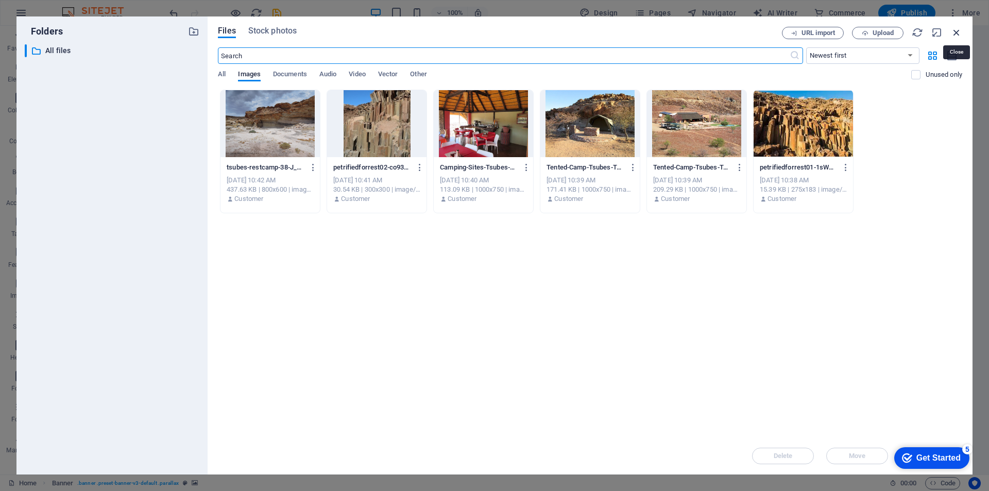
click at [956, 30] on icon "button" at bounding box center [956, 32] width 11 height 11
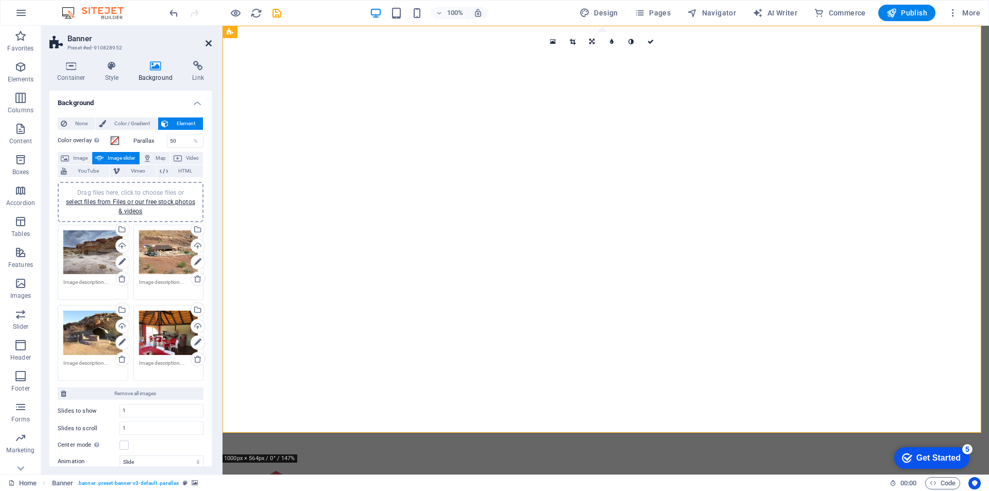
click at [209, 45] on icon at bounding box center [208, 43] width 6 height 8
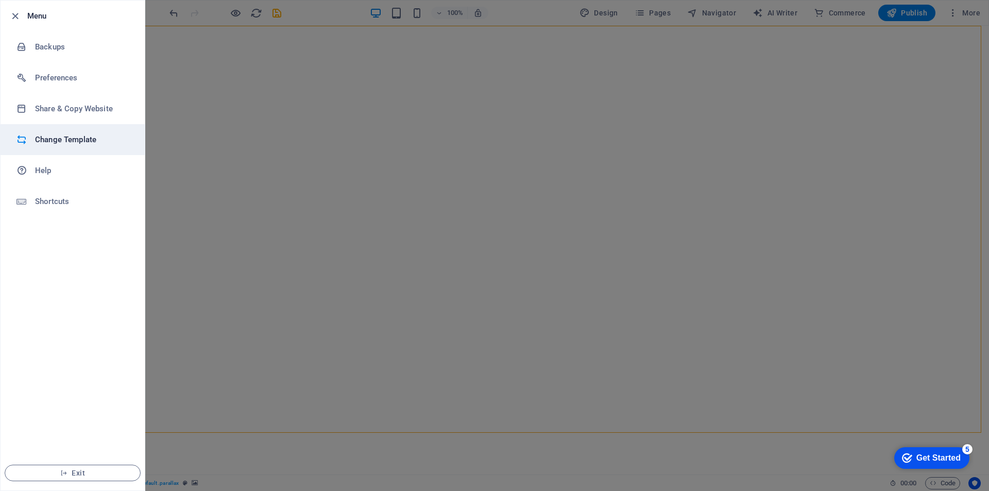
click at [49, 139] on h6 "Change Template" at bounding box center [82, 139] width 95 height 12
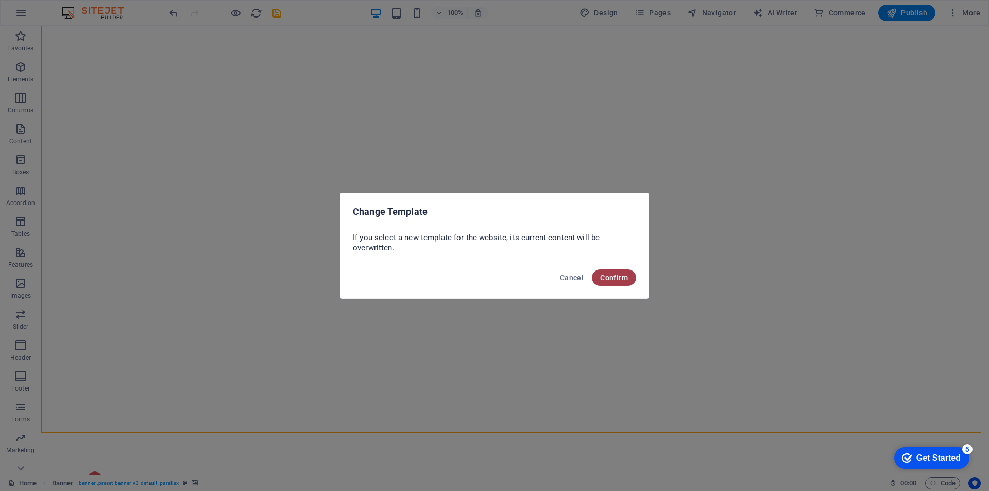
click at [610, 280] on span "Confirm" at bounding box center [614, 277] width 28 height 8
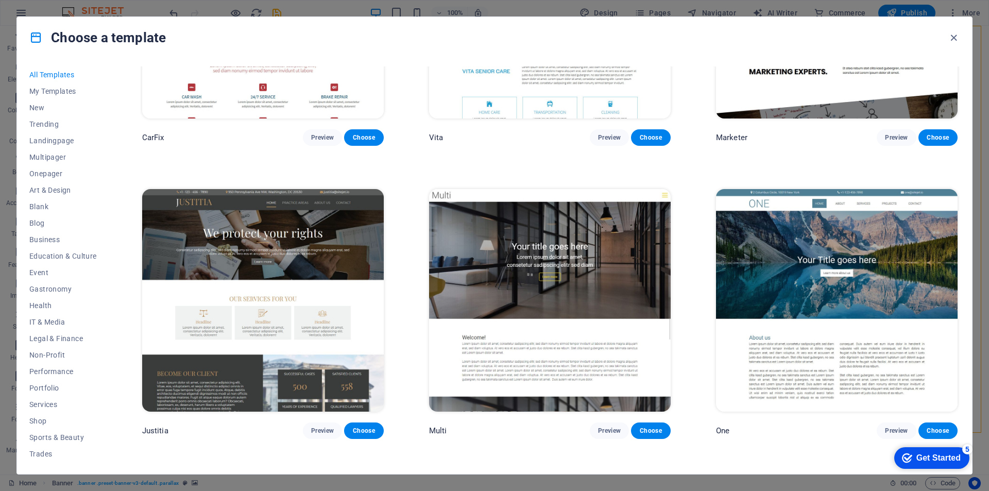
scroll to position [12722, 0]
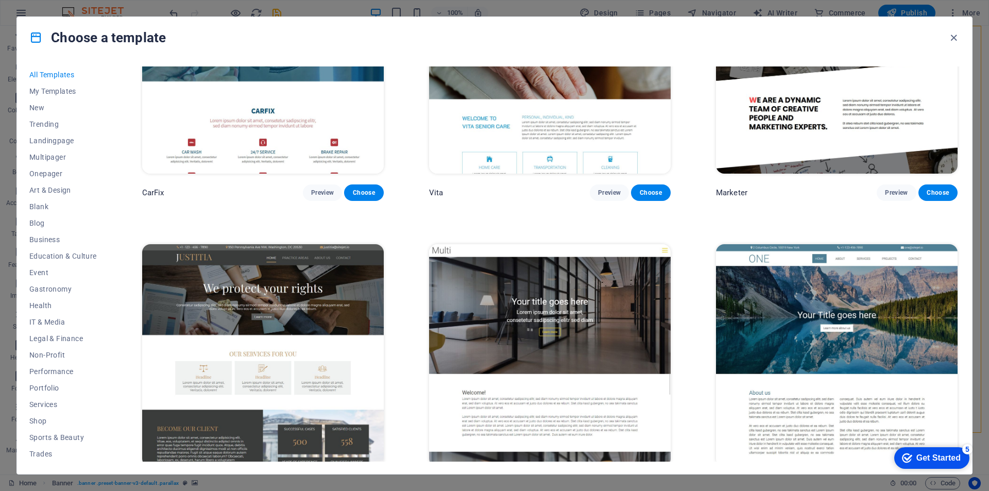
click at [611, 481] on span "Preview" at bounding box center [609, 485] width 23 height 8
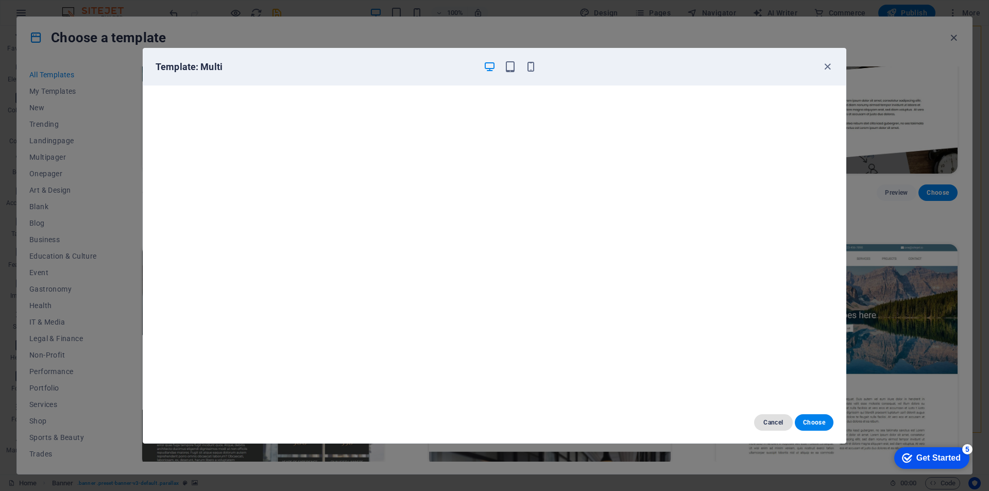
click at [764, 421] on span "Cancel" at bounding box center [773, 422] width 22 height 8
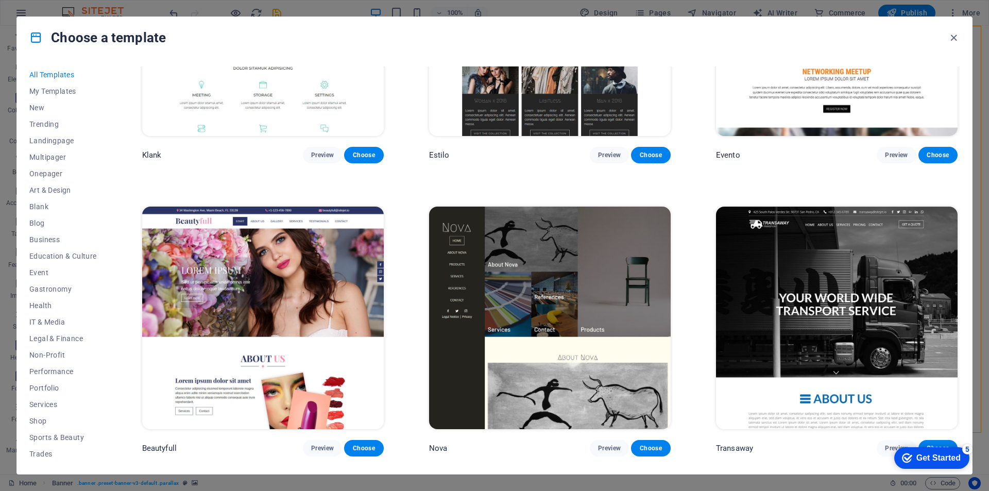
scroll to position [12156, 0]
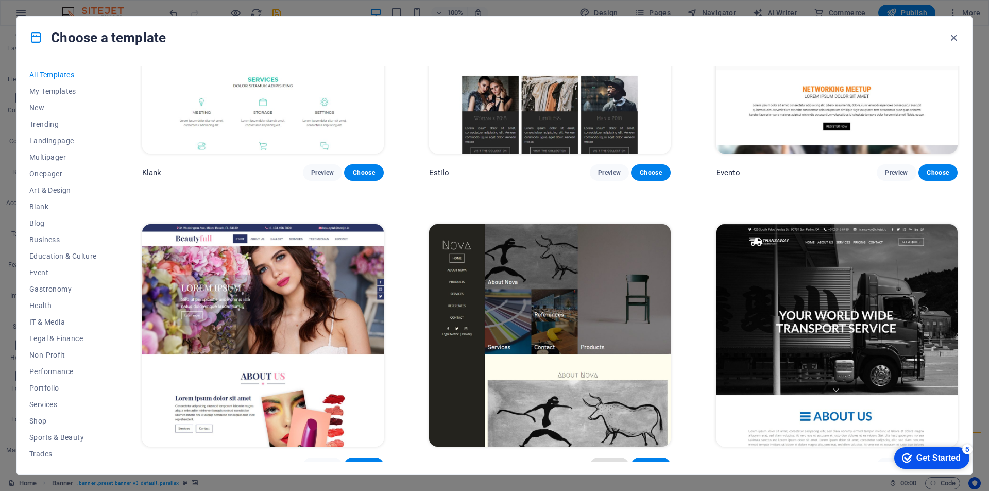
click at [604, 461] on span "Preview" at bounding box center [609, 465] width 23 height 8
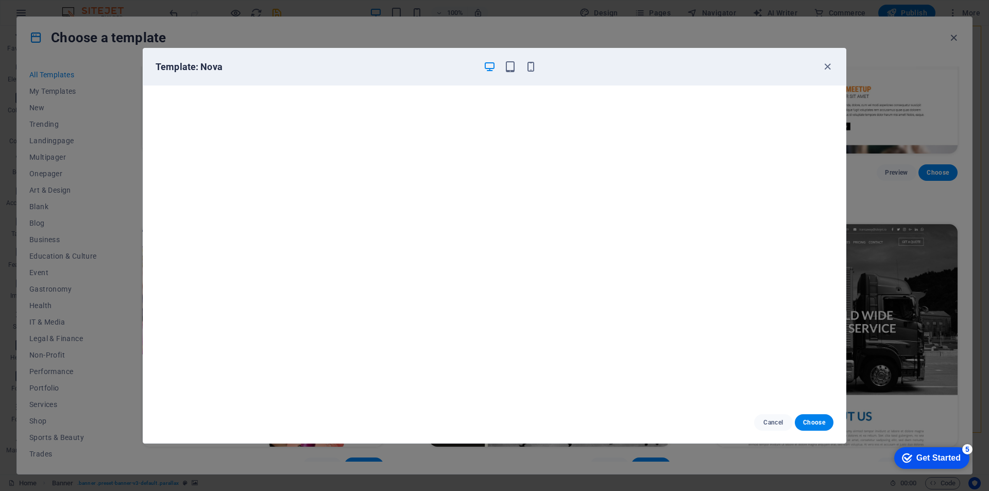
scroll to position [0, 0]
click at [769, 420] on span "Cancel" at bounding box center [773, 422] width 22 height 8
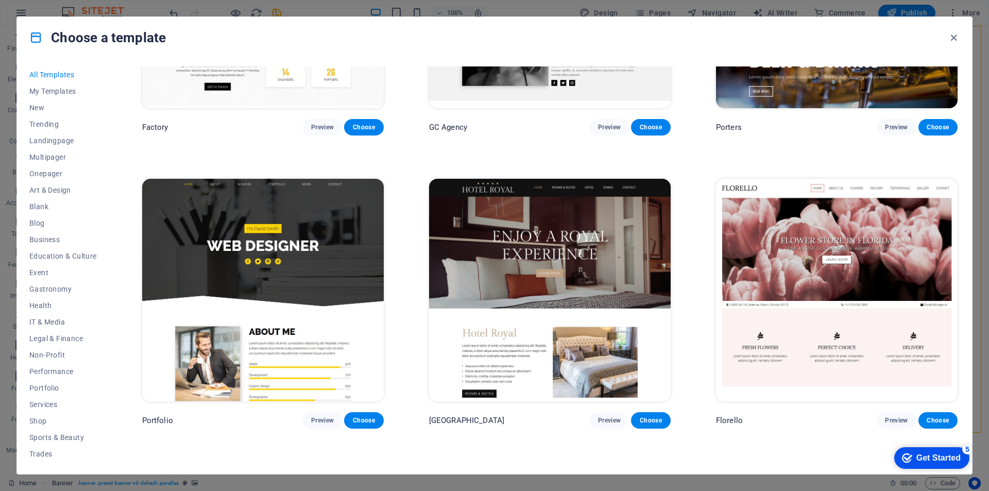
scroll to position [11589, 0]
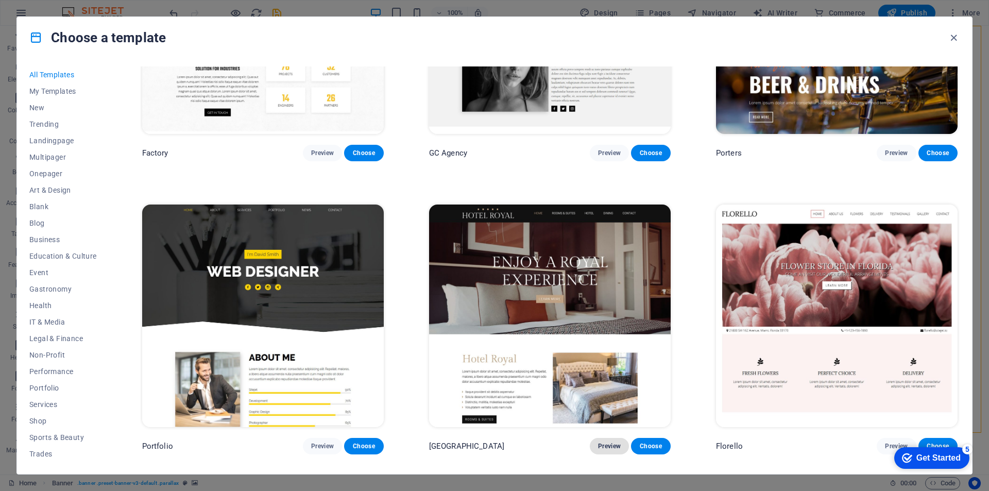
click at [605, 442] on span "Preview" at bounding box center [609, 446] width 23 height 8
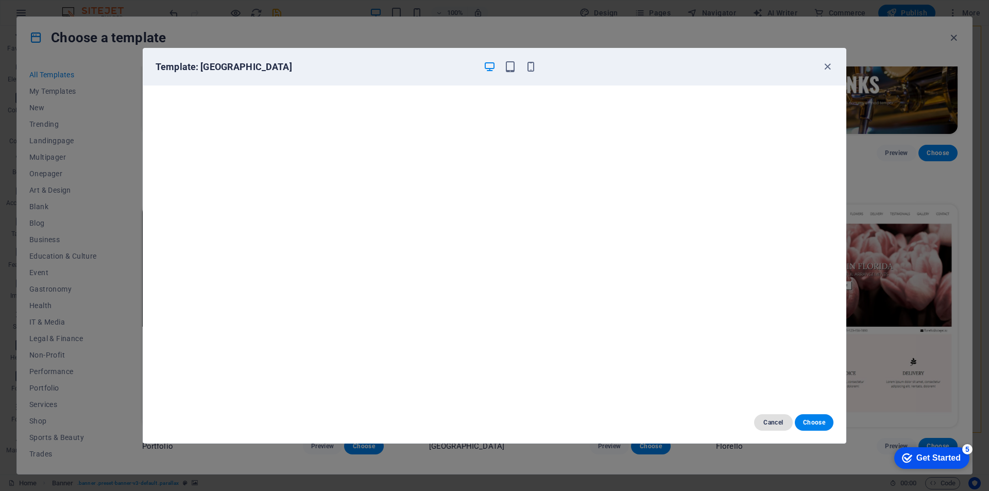
click at [765, 422] on span "Cancel" at bounding box center [773, 422] width 22 height 8
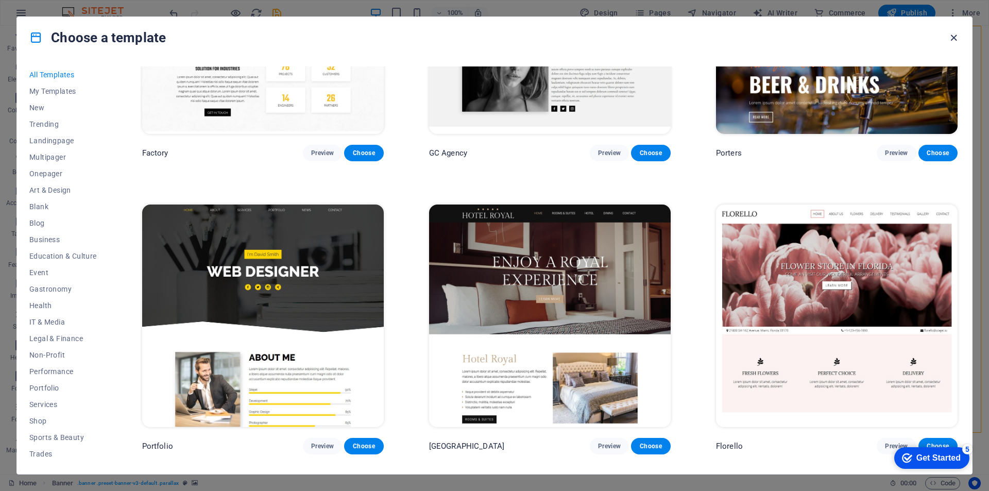
click at [951, 34] on icon "button" at bounding box center [954, 38] width 12 height 12
